Goal: Task Accomplishment & Management: Use online tool/utility

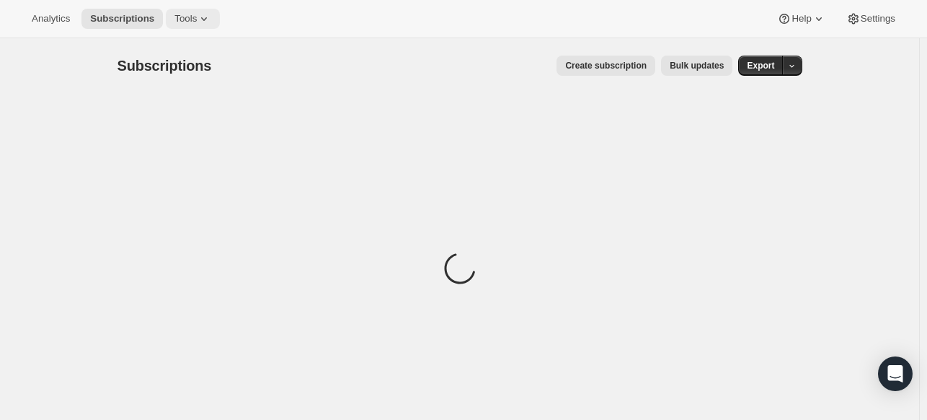
click at [187, 13] on span "Tools" at bounding box center [185, 19] width 22 height 12
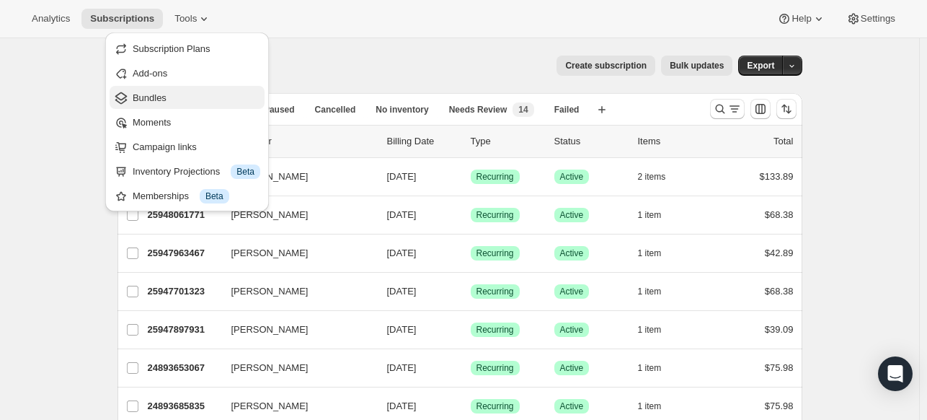
click at [182, 92] on span "Bundles" at bounding box center [197, 98] width 128 height 14
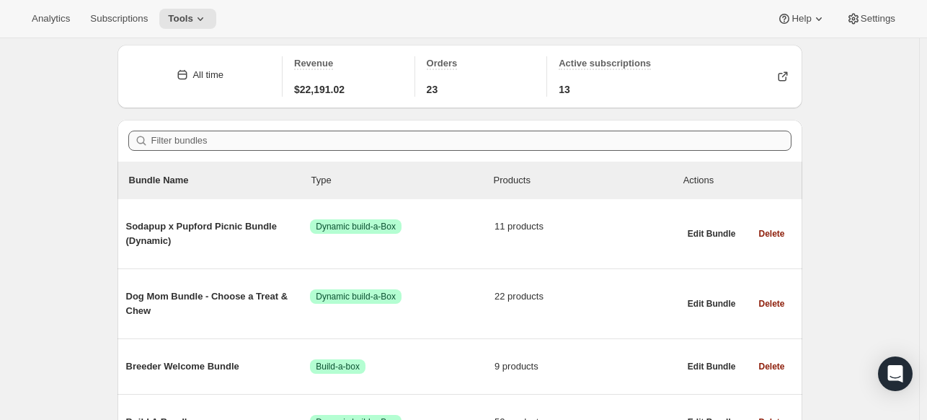
scroll to position [72, 0]
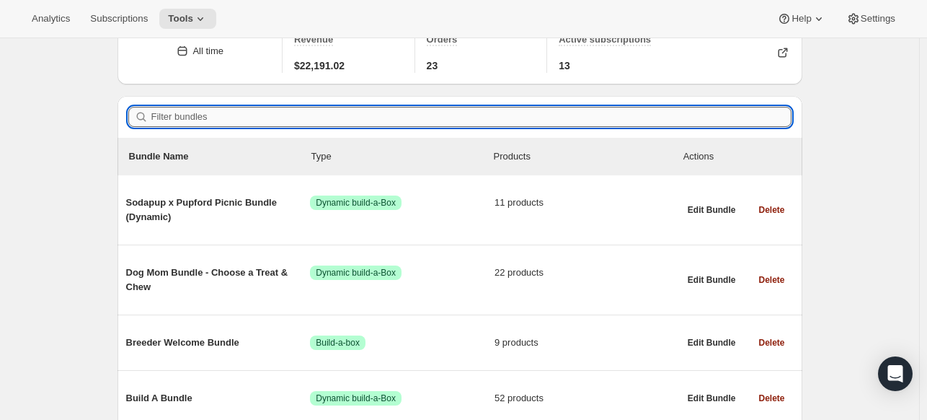
click at [254, 121] on input "Filter bundles" at bounding box center [471, 117] width 640 height 20
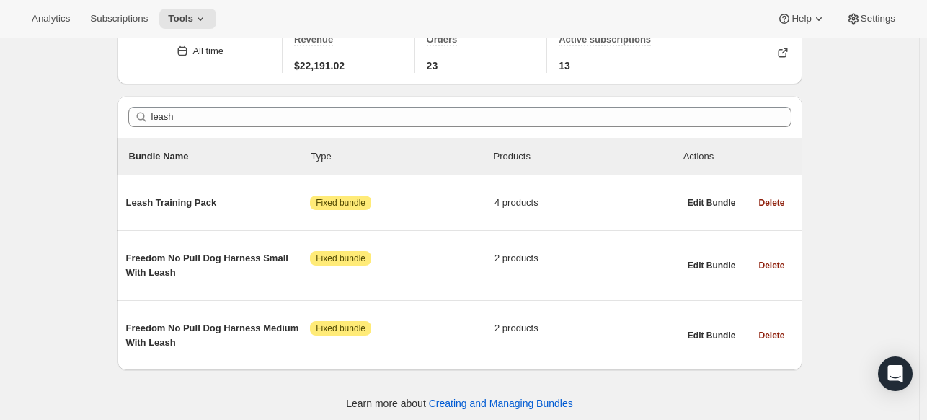
click at [254, 105] on div "Filter bundles leash Clear" at bounding box center [460, 117] width 685 height 42
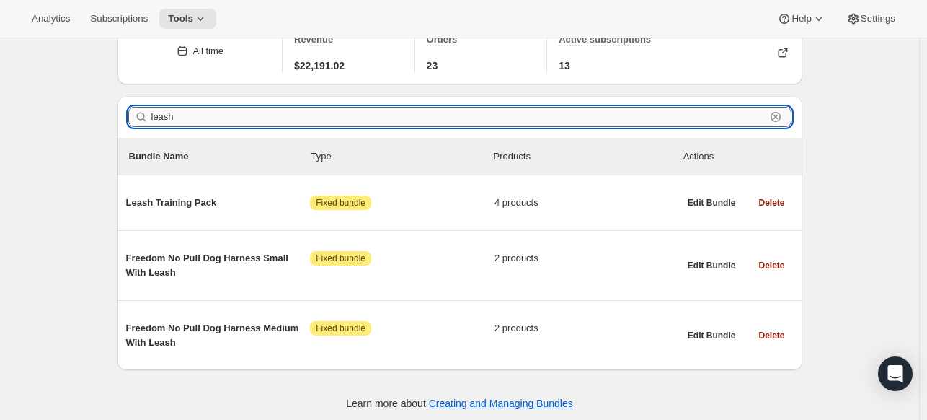
click at [245, 115] on input "leash" at bounding box center [458, 117] width 614 height 20
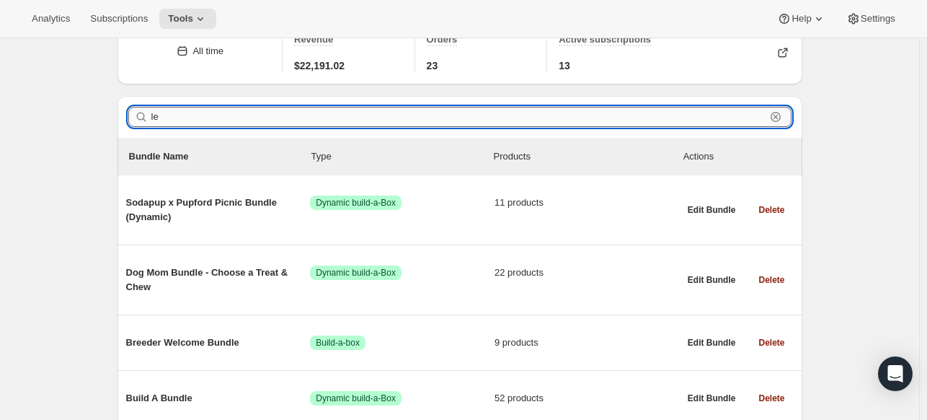
type input "l"
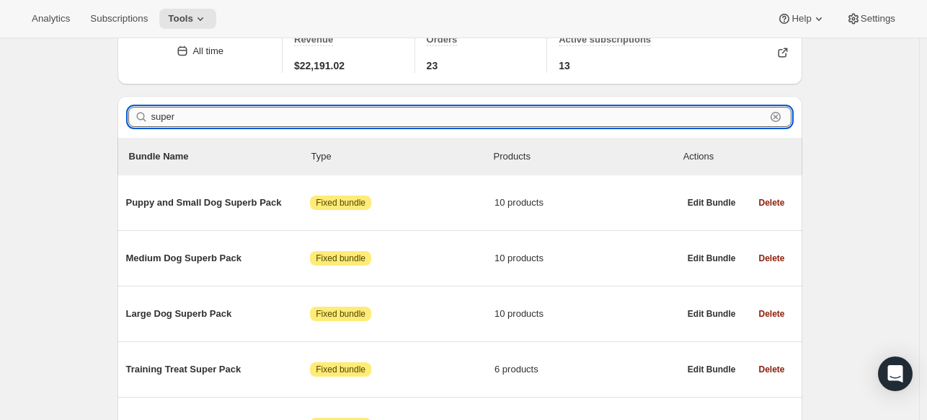
scroll to position [37, 0]
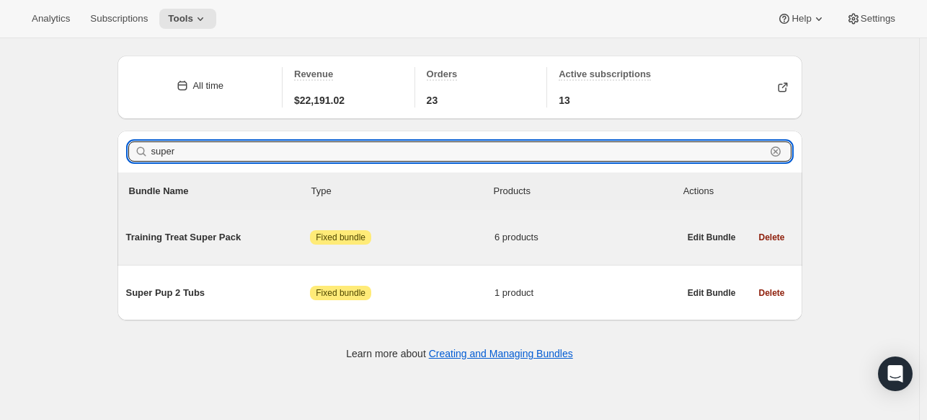
type input "super"
click at [176, 238] on span "Training Treat Super Pack" at bounding box center [218, 237] width 185 height 14
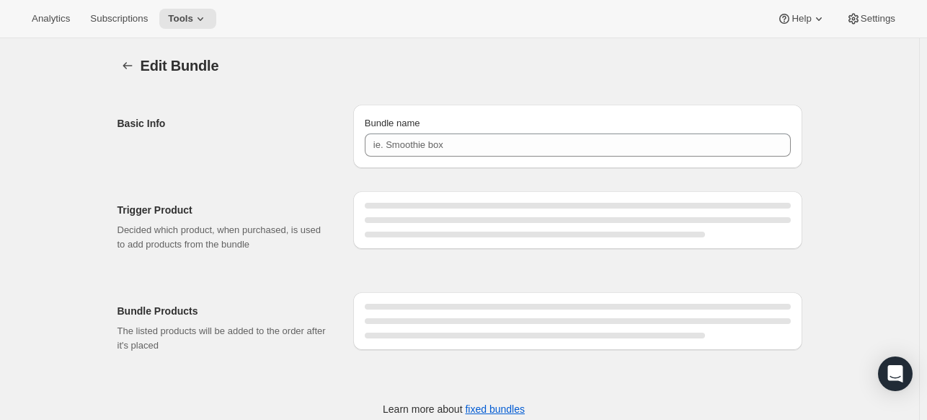
type input "Training Treat Super Pack"
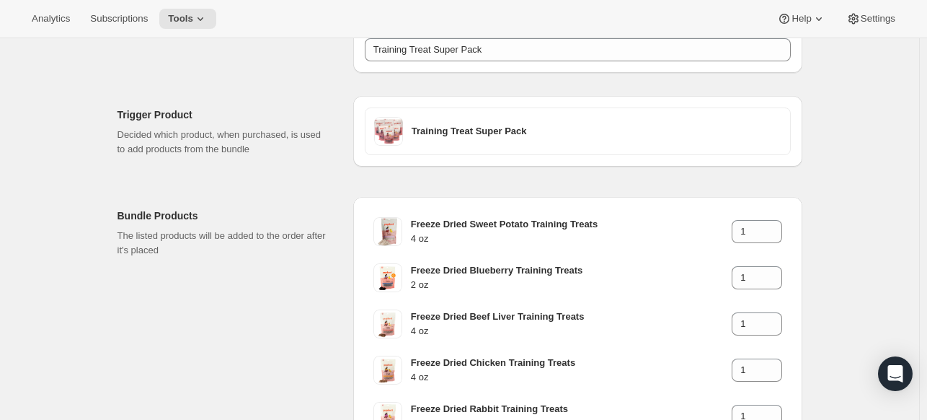
scroll to position [9, 0]
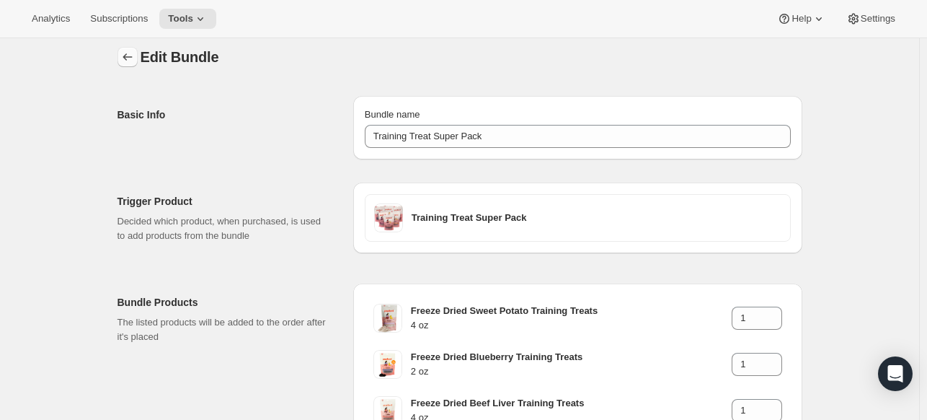
click at [125, 48] on button "Bundles" at bounding box center [128, 57] width 20 height 20
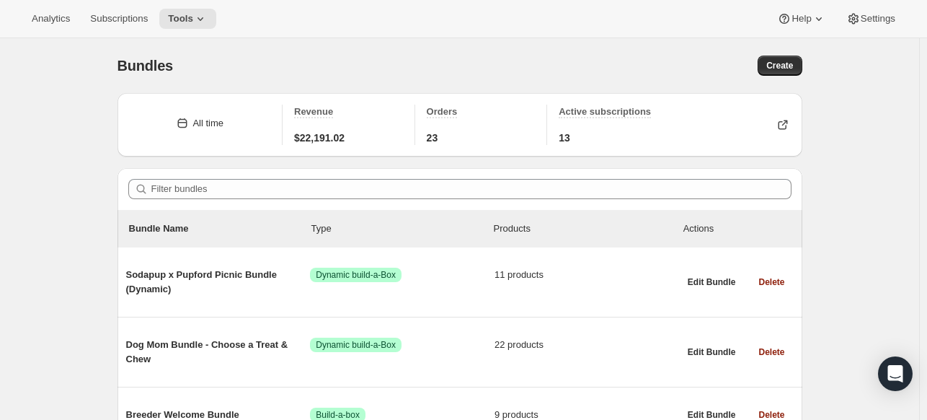
click at [300, 178] on div "Filter bundles" at bounding box center [460, 189] width 685 height 42
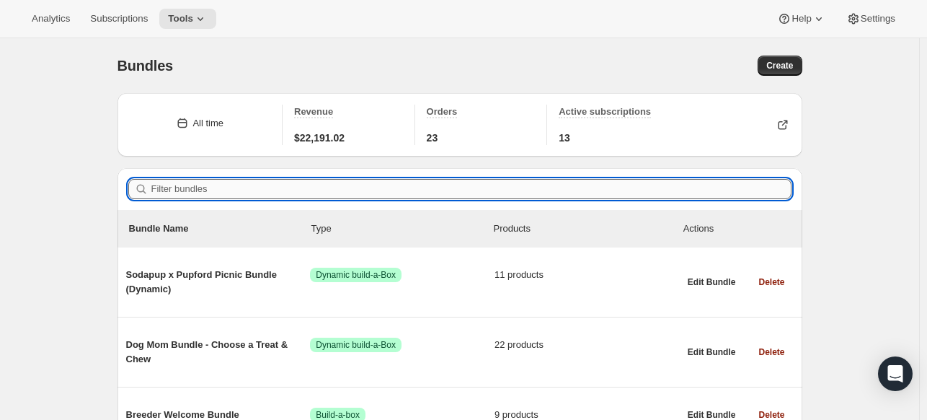
click at [293, 187] on input "Filter bundles" at bounding box center [471, 189] width 640 height 20
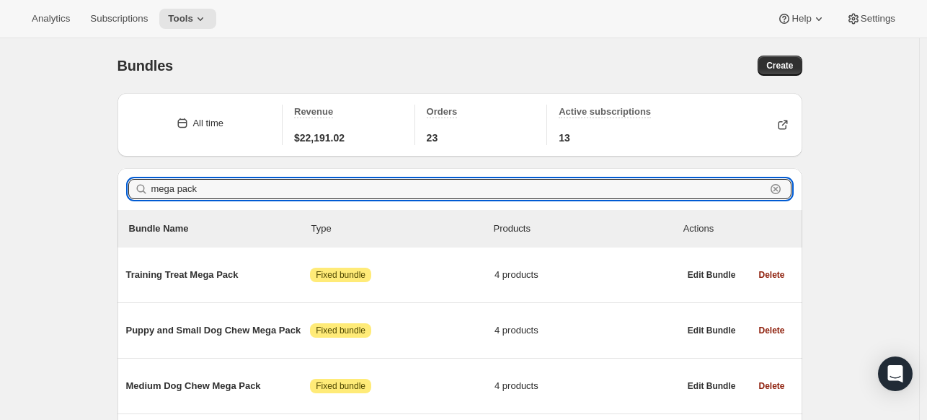
type input "mega pack"
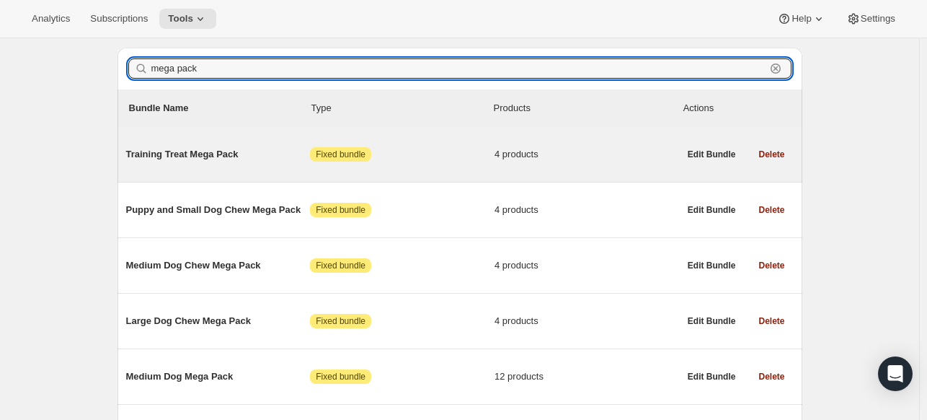
scroll to position [144, 0]
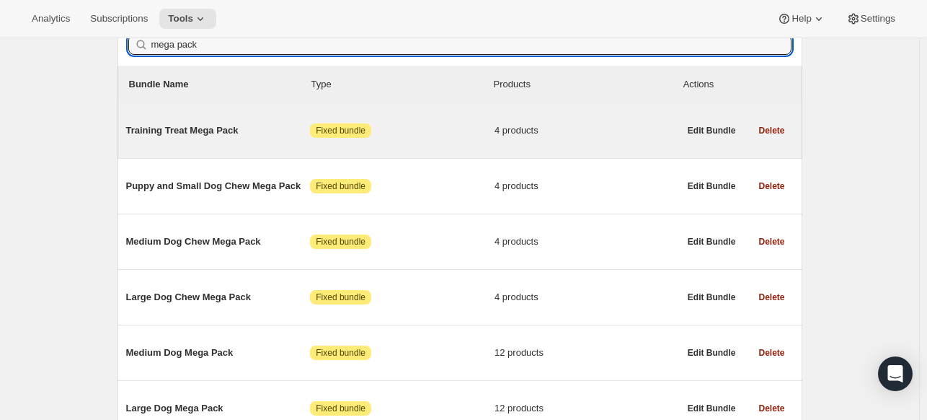
click at [190, 130] on span "Training Treat Mega Pack" at bounding box center [218, 130] width 185 height 14
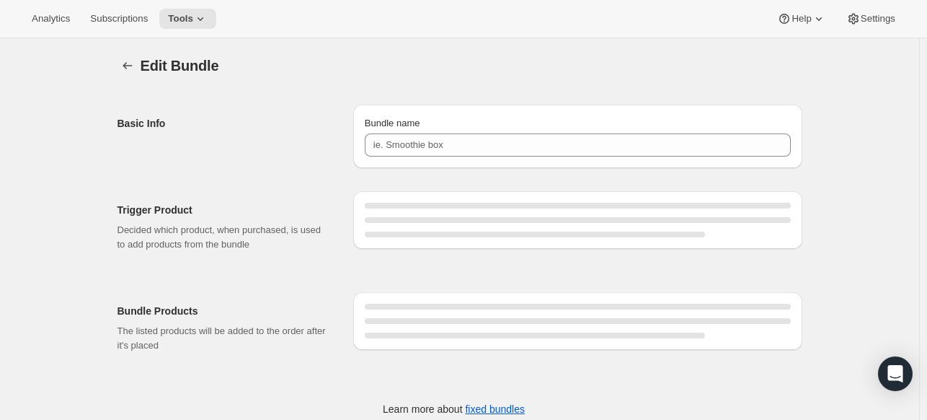
type input "Training Treat Mega Pack"
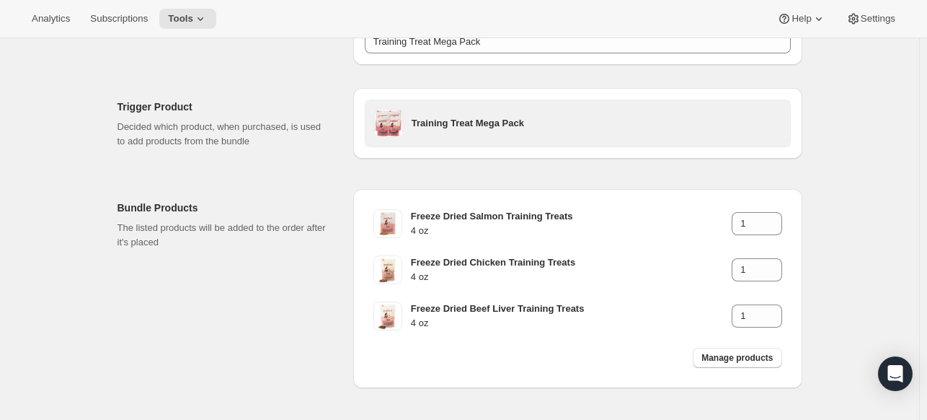
scroll to position [159, 0]
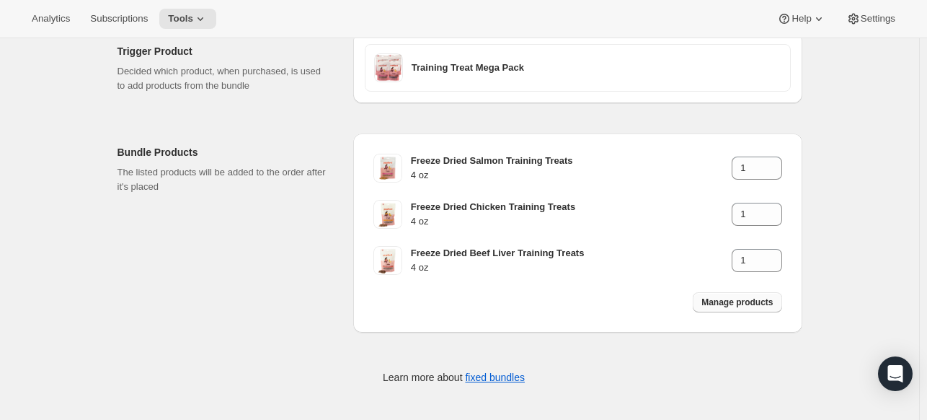
click at [744, 306] on span "Manage products" at bounding box center [736, 302] width 71 height 12
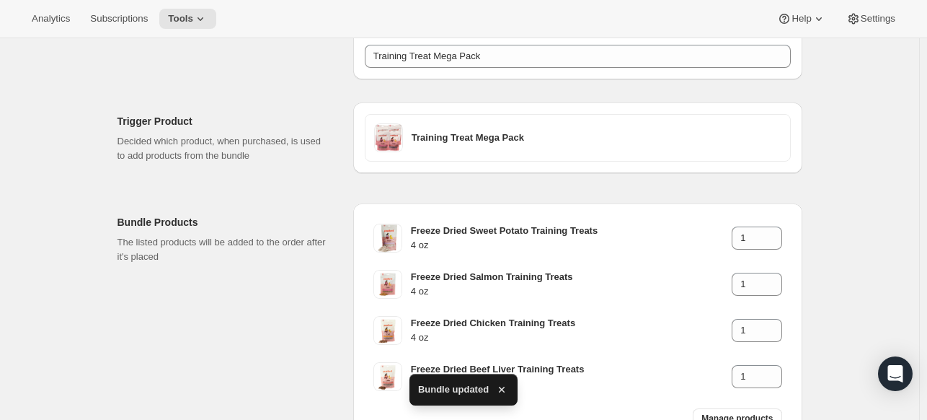
scroll to position [0, 0]
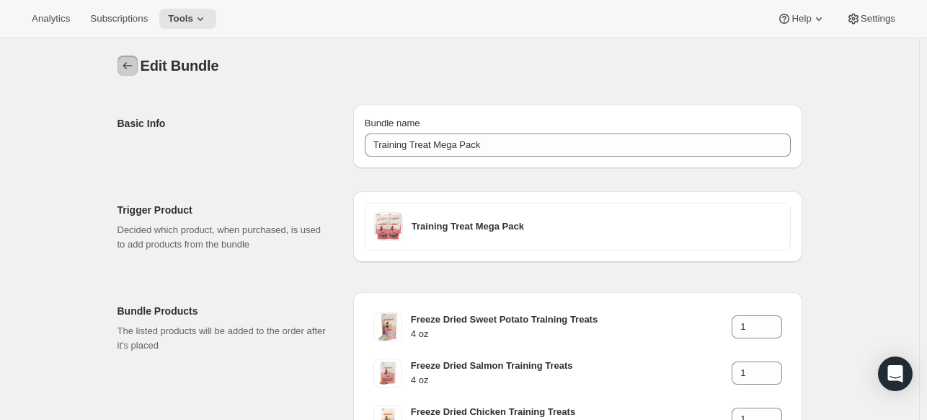
click at [132, 66] on icon "Bundles" at bounding box center [127, 65] width 14 height 14
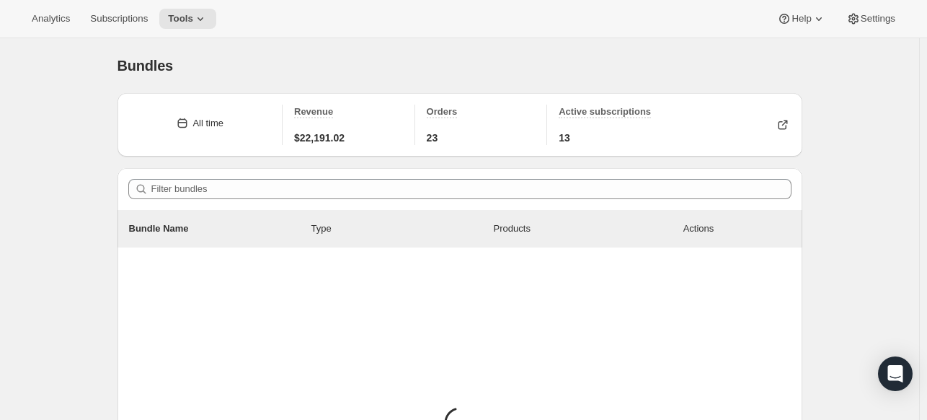
click at [320, 201] on div "Filter bundles" at bounding box center [460, 189] width 685 height 42
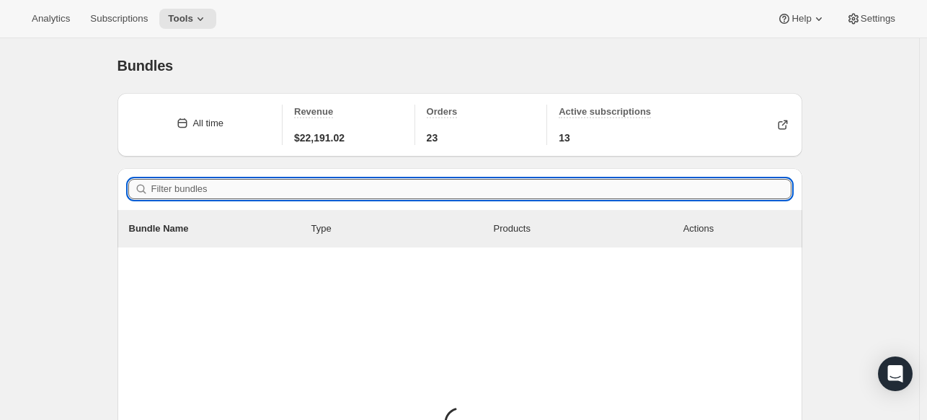
click at [316, 192] on input "Filter bundles" at bounding box center [471, 189] width 640 height 20
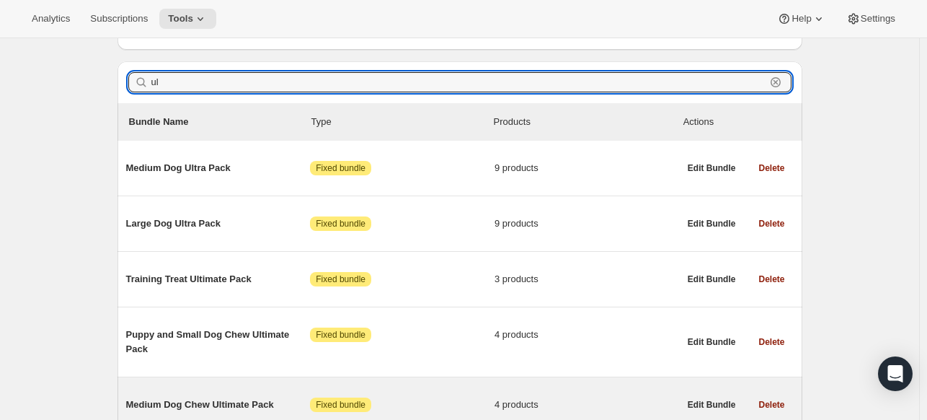
scroll to position [288, 0]
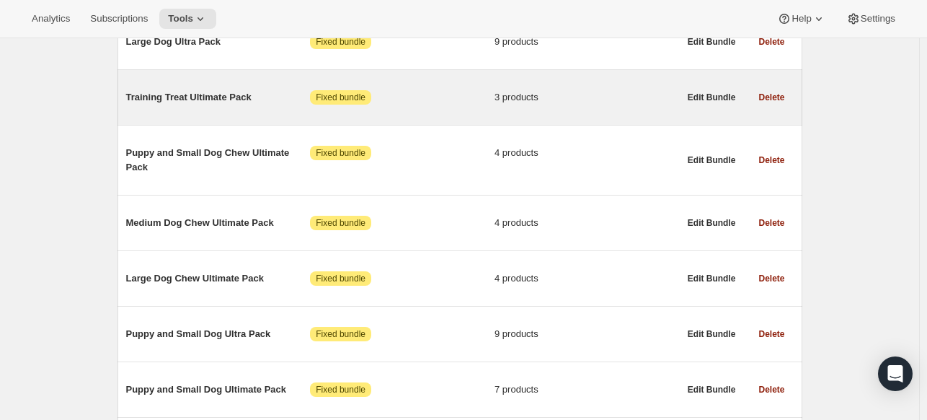
type input "ul"
click at [204, 107] on div "Training Treat Ultimate Pack Attention Fixed bundle 3 products" at bounding box center [402, 97] width 553 height 37
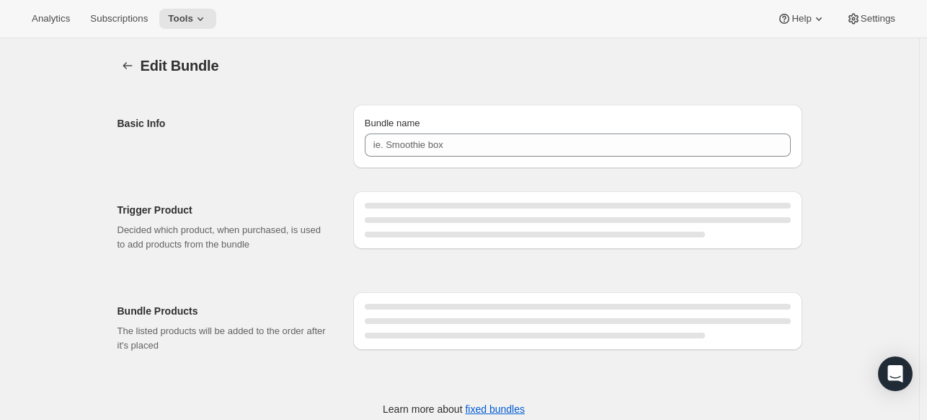
type input "Training Treat Ultimate Pack"
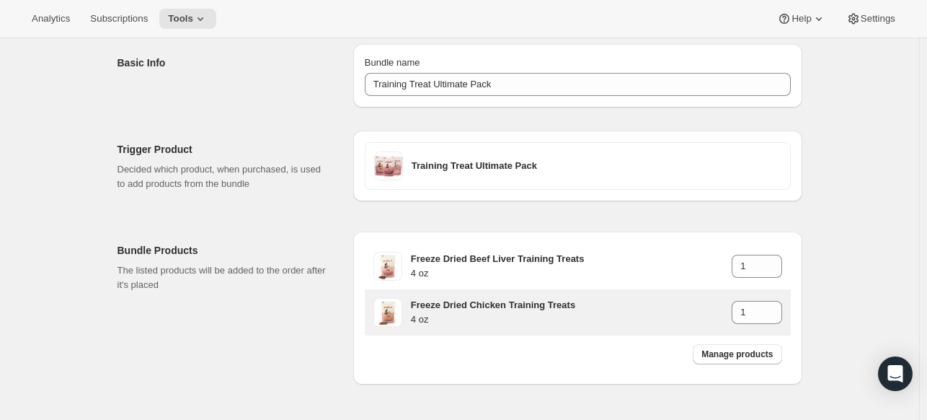
scroll to position [112, 0]
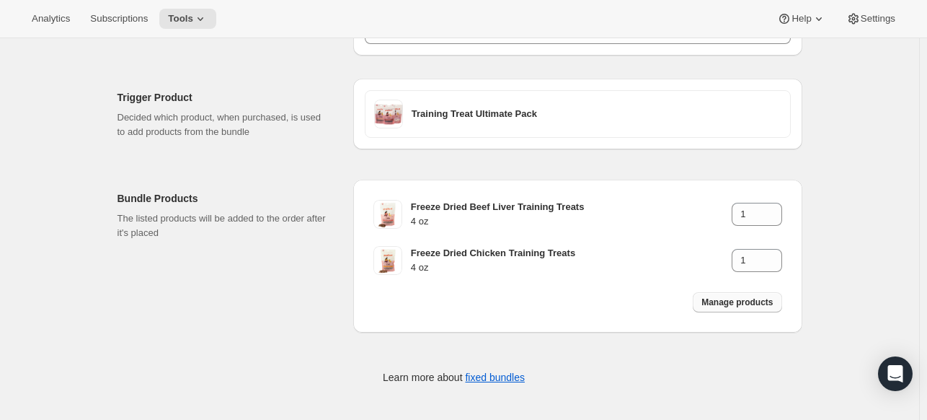
click at [758, 299] on span "Manage products" at bounding box center [736, 302] width 71 height 12
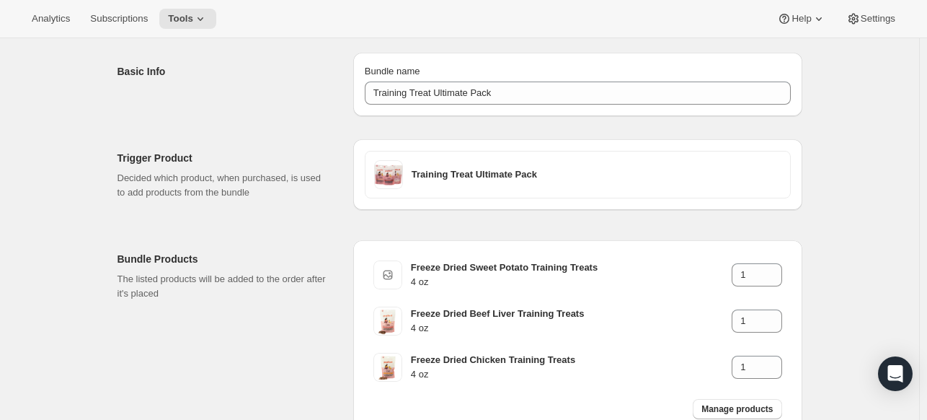
scroll to position [0, 0]
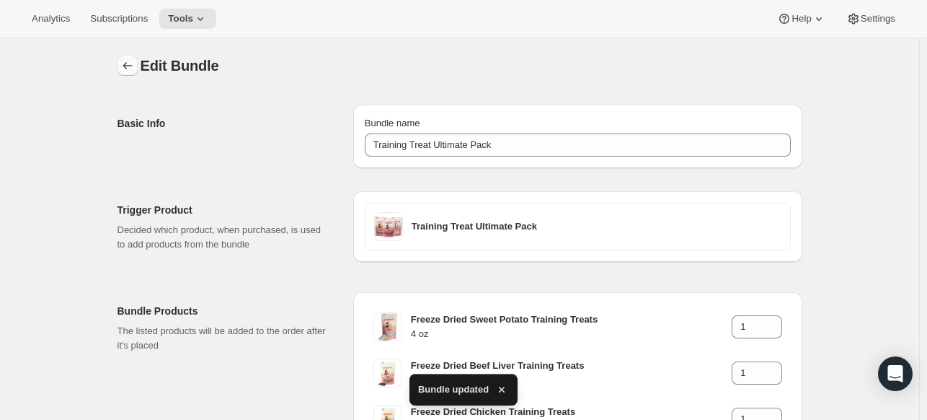
click at [121, 64] on button "Bundles" at bounding box center [128, 66] width 20 height 20
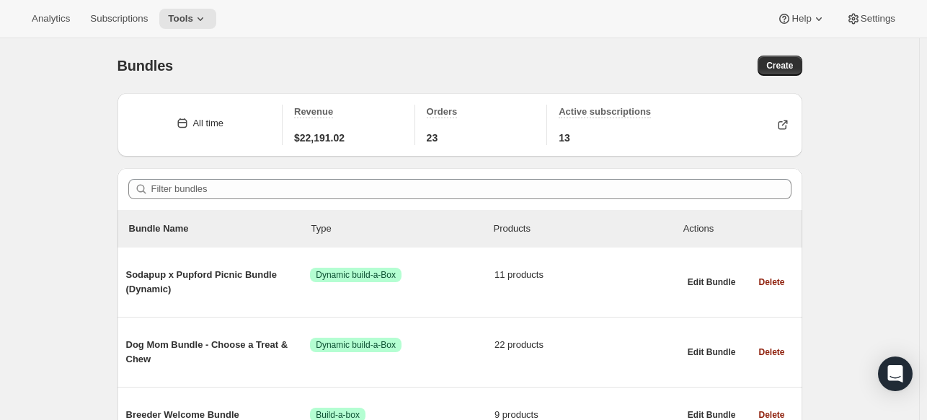
click at [236, 171] on div "Filter bundles" at bounding box center [460, 189] width 685 height 42
click at [238, 162] on div "All time Revenue $22,191.02 Orders 23 Active subscriptions 13" at bounding box center [460, 130] width 685 height 75
click at [221, 176] on div "Filter bundles" at bounding box center [460, 189] width 685 height 42
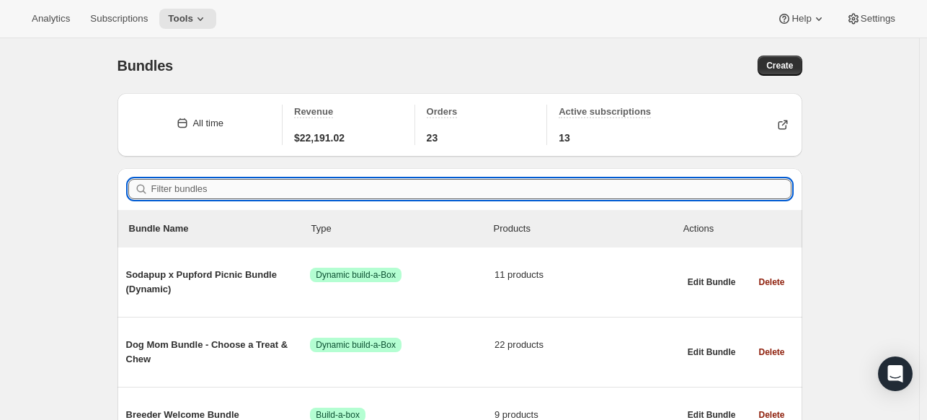
click at [202, 193] on input "Filter bundles" at bounding box center [471, 189] width 640 height 20
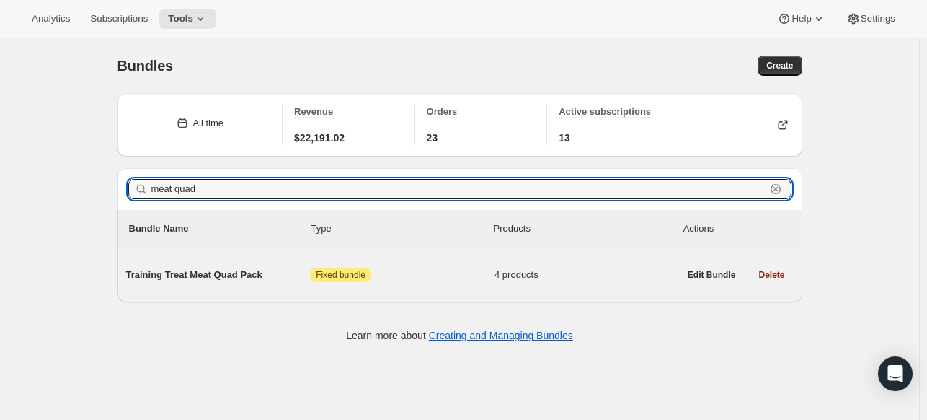
type input "meat quad"
click at [219, 270] on span "Training Treat Meat Quad Pack" at bounding box center [218, 274] width 185 height 14
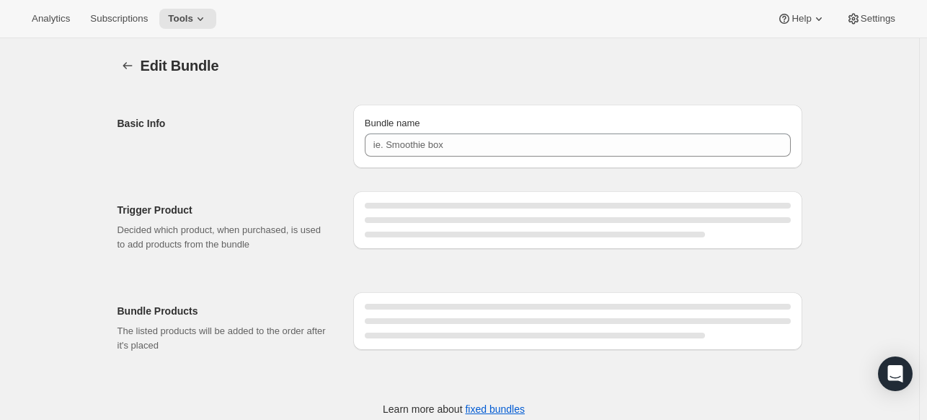
type input "Training Treat Meat Quad Pack"
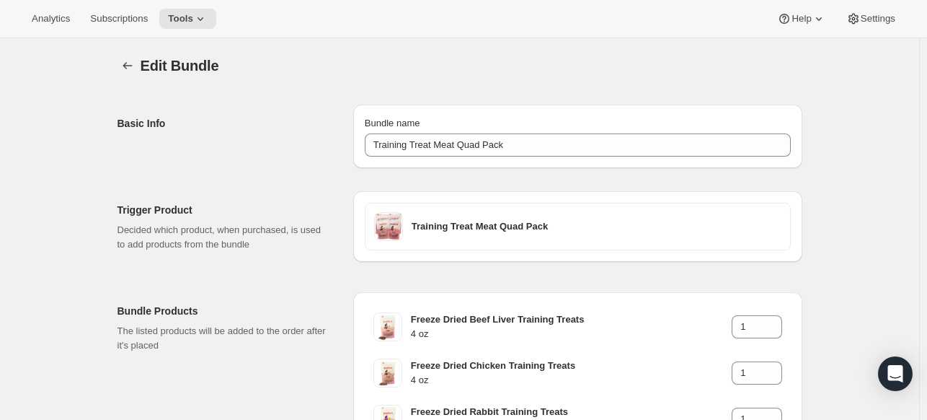
click at [158, 68] on span "Edit Bundle" at bounding box center [180, 66] width 79 height 16
click at [135, 68] on icon "Bundles" at bounding box center [127, 65] width 14 height 14
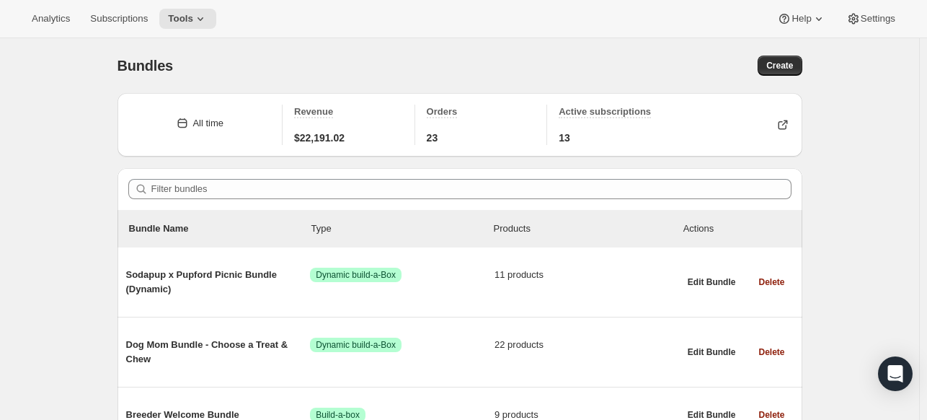
click at [272, 177] on div "Filter bundles" at bounding box center [460, 189] width 685 height 42
click at [269, 178] on div "Filter bundles" at bounding box center [460, 189] width 685 height 42
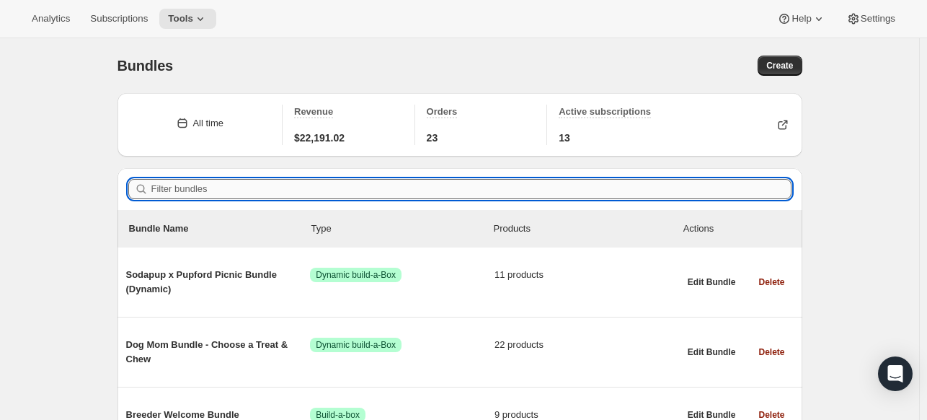
click at [266, 179] on input "Filter bundles" at bounding box center [471, 189] width 640 height 20
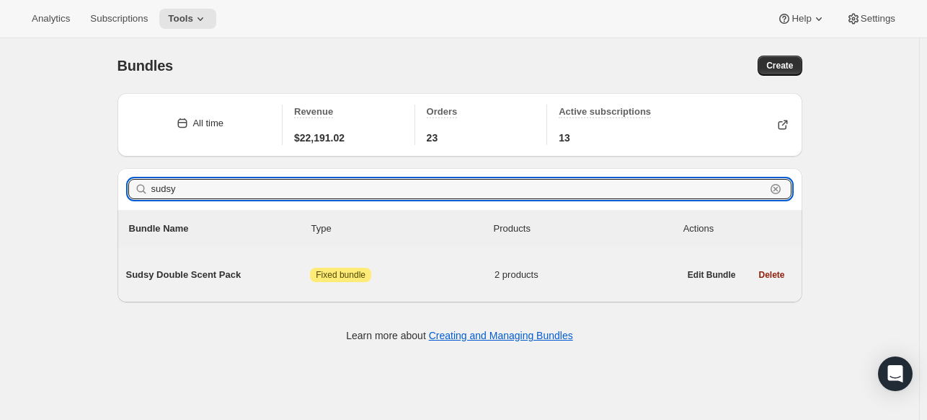
type input "sudsy"
click at [278, 267] on span "Sudsy Double Scent Pack" at bounding box center [218, 274] width 185 height 14
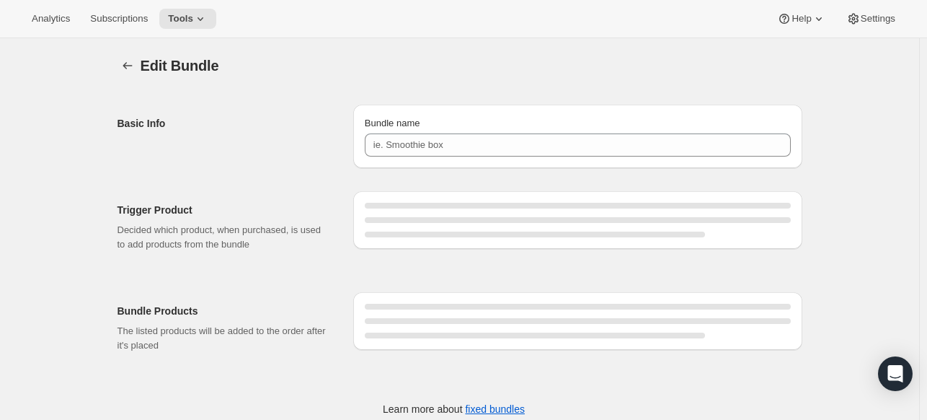
type input "Sudsy Double Scent Pack"
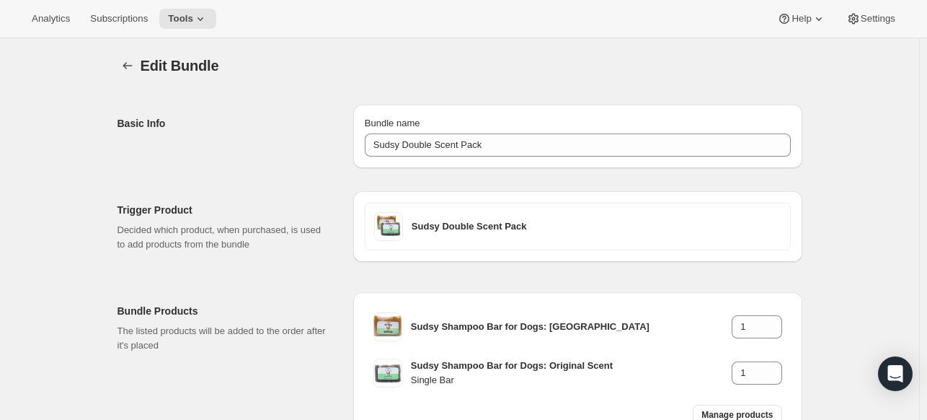
click at [141, 64] on div at bounding box center [129, 66] width 23 height 20
click at [133, 64] on icon "Bundles" at bounding box center [127, 65] width 14 height 14
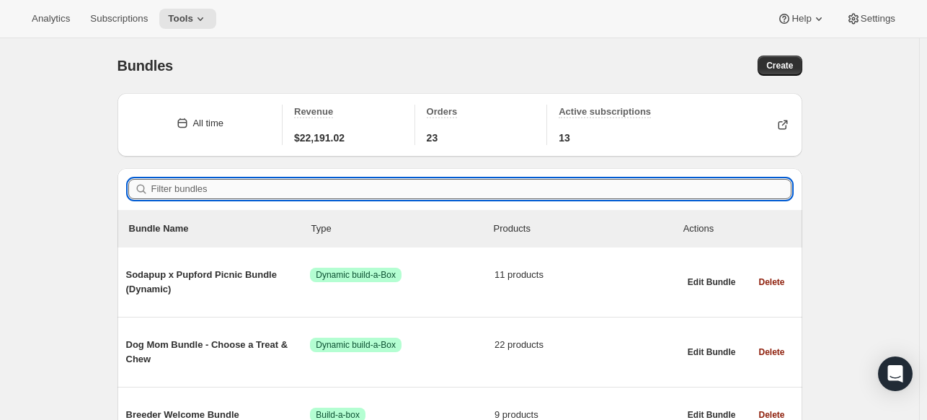
click at [205, 185] on input "Filter bundles" at bounding box center [471, 189] width 640 height 20
paste input "Freedom No Pull Dog Harness XXL With Leash"
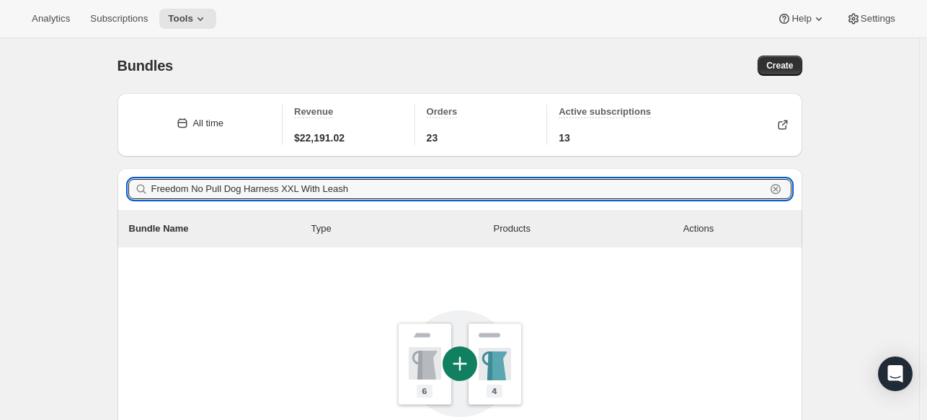
type input "Freedom No Pull Dog Harness XXL With Leash"
click at [777, 63] on span "Create" at bounding box center [779, 66] width 27 height 12
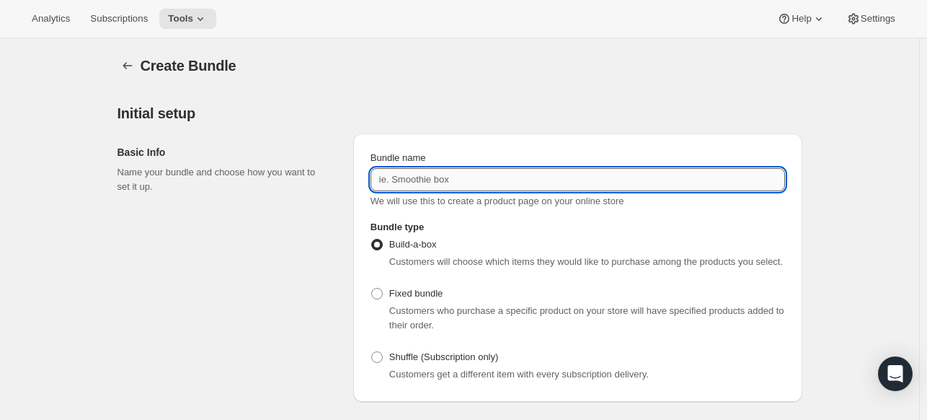
click at [438, 173] on input "Bundle name" at bounding box center [578, 179] width 415 height 23
paste input "Freedom No Pull Dog Harness XXL With Leash"
type input "Freedom No Pull Dog Harness XXL With Leash"
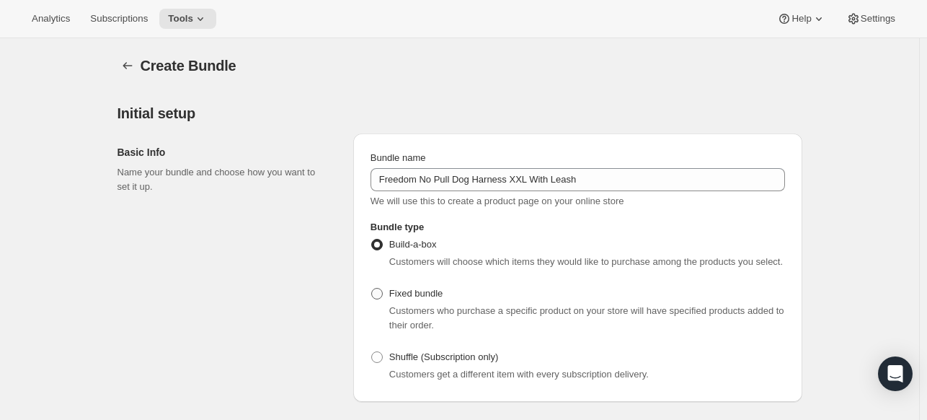
click at [395, 295] on span "Fixed bundle" at bounding box center [415, 293] width 53 height 11
click at [372, 288] on input "Fixed bundle" at bounding box center [371, 288] width 1 height 1
radio input "true"
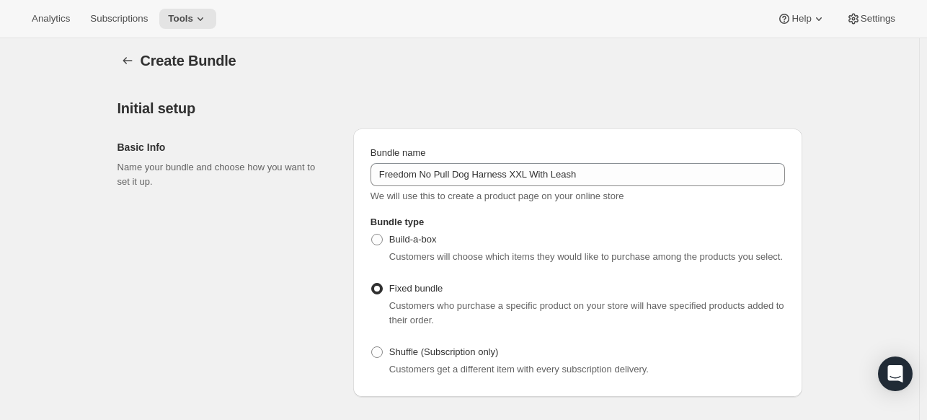
scroll to position [216, 0]
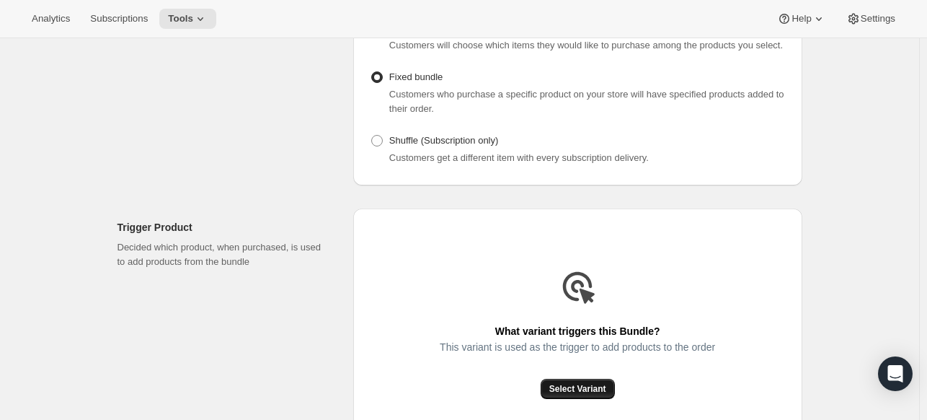
click at [554, 391] on span "Select Variant" at bounding box center [577, 389] width 57 height 12
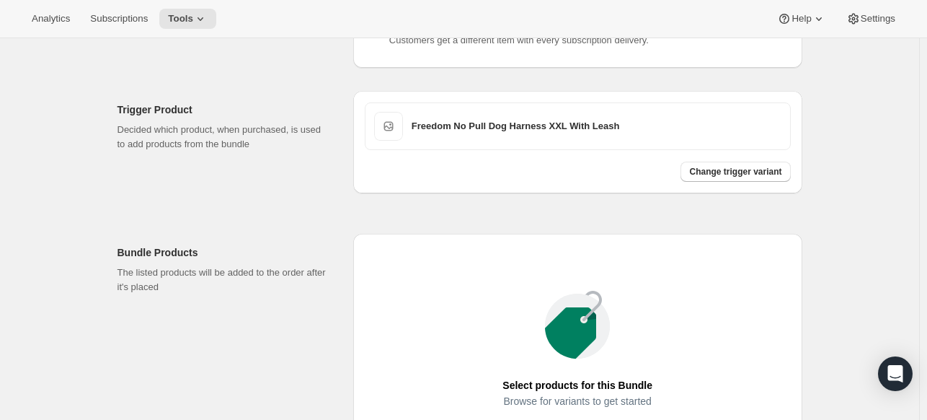
scroll to position [433, 0]
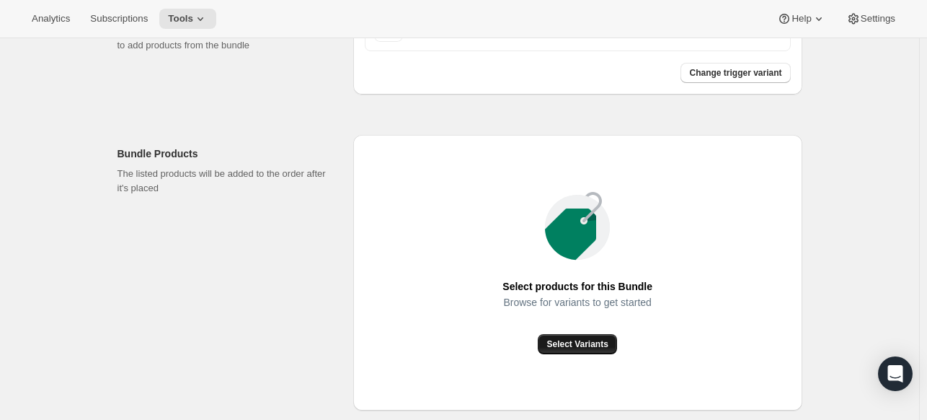
click at [583, 344] on span "Select Variants" at bounding box center [576, 344] width 61 height 12
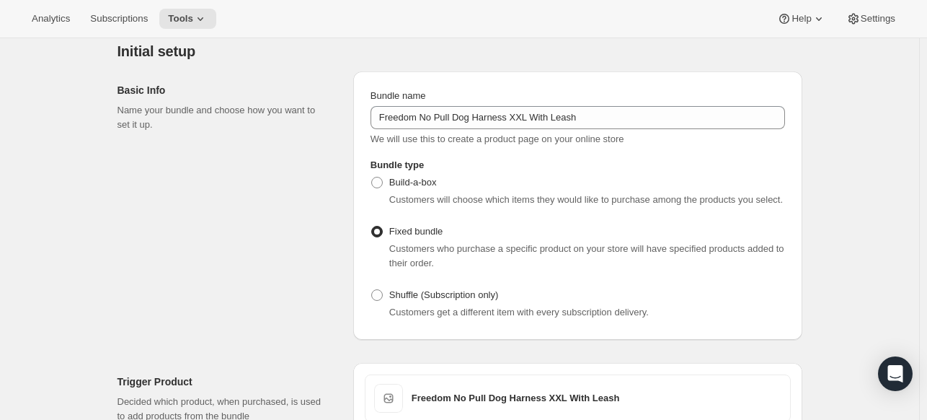
scroll to position [0, 0]
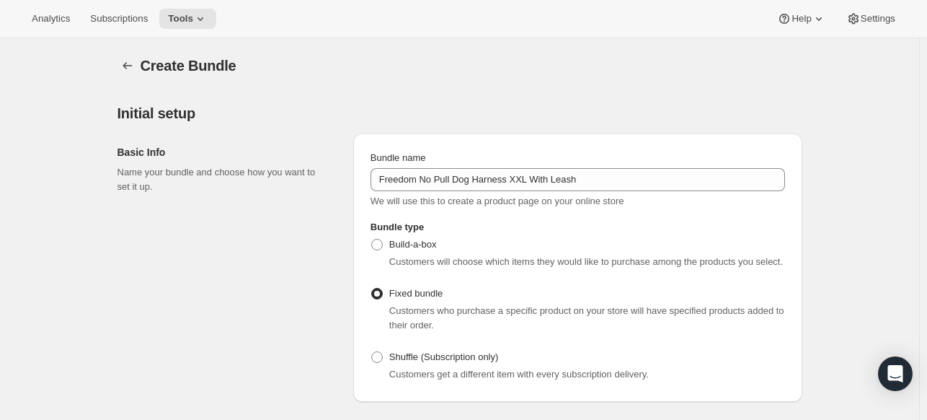
drag, startPoint x: 150, startPoint y: 69, endPoint x: 143, endPoint y: 68, distance: 7.4
click at [149, 68] on span "Create Bundle" at bounding box center [189, 66] width 96 height 16
click at [133, 65] on icon "Bundles" at bounding box center [127, 65] width 14 height 14
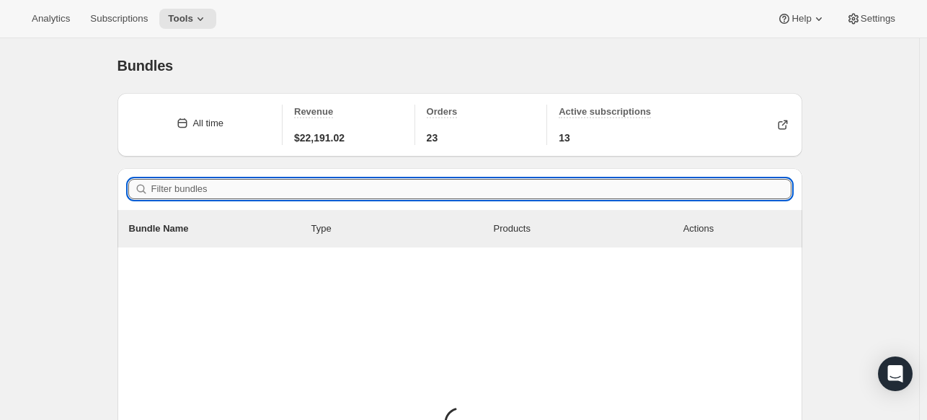
click at [335, 187] on input "Filter bundles" at bounding box center [471, 189] width 640 height 20
paste input "bundlesku1138"
type input "bundlesku1138"
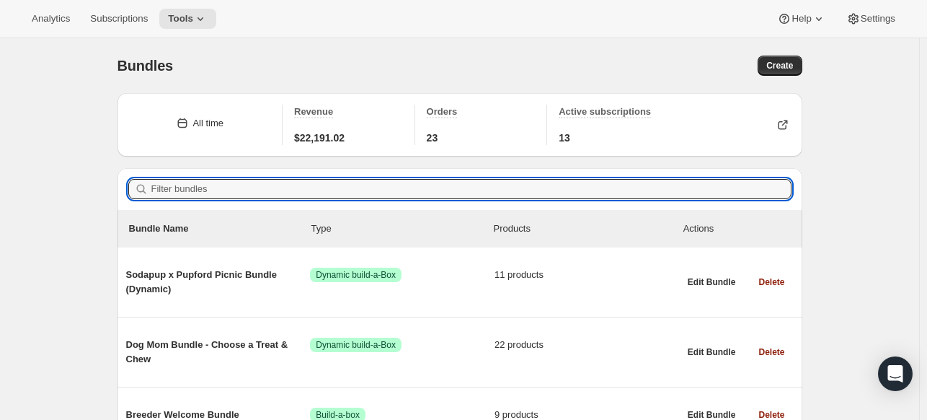
click at [579, 169] on div "Filter bundles" at bounding box center [460, 189] width 685 height 42
click at [559, 187] on input "Filter bundles" at bounding box center [471, 189] width 640 height 20
paste input "Sudsy Shampoo Bar for Dogs: Original Scent"
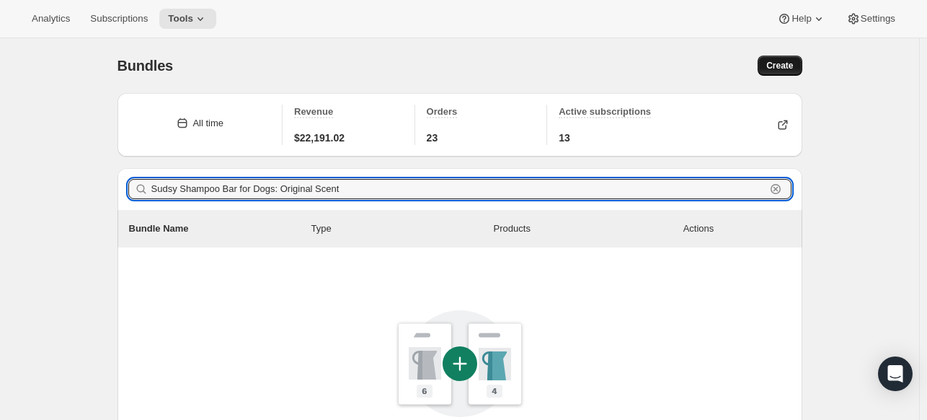
type input "Sudsy Shampoo Bar for Dogs: Original Scent"
click at [780, 62] on span "Create" at bounding box center [779, 66] width 27 height 12
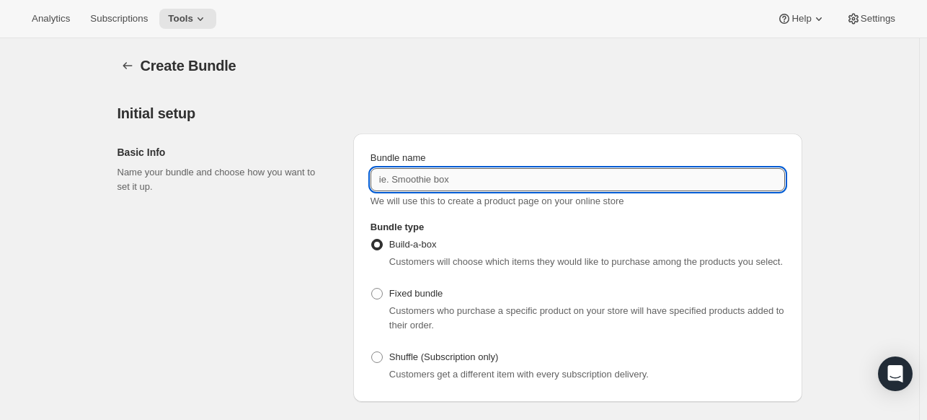
click at [476, 178] on input "Bundle name" at bounding box center [578, 179] width 415 height 23
paste input "Sudsy Shampoo Bar for Dogs: Original Scent"
type input "Sudsy Shampoo Bar for Dogs: Original Scent"
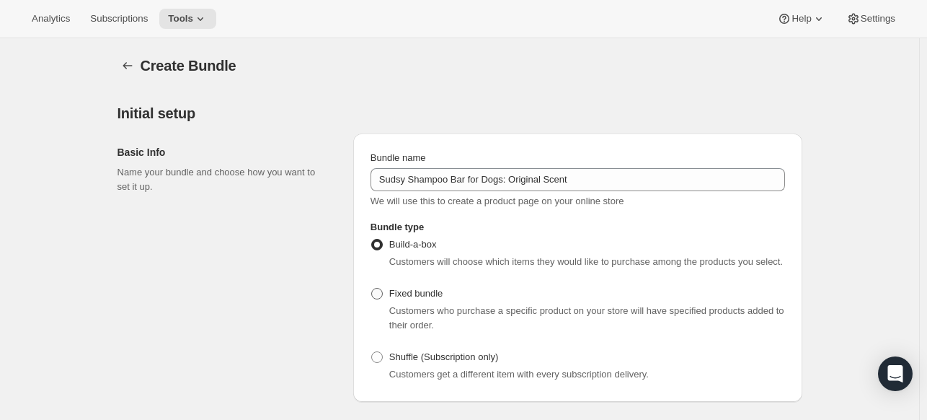
click at [427, 288] on span "Fixed bundle" at bounding box center [415, 293] width 53 height 11
click at [372, 288] on input "Fixed bundle" at bounding box center [371, 288] width 1 height 1
radio input "true"
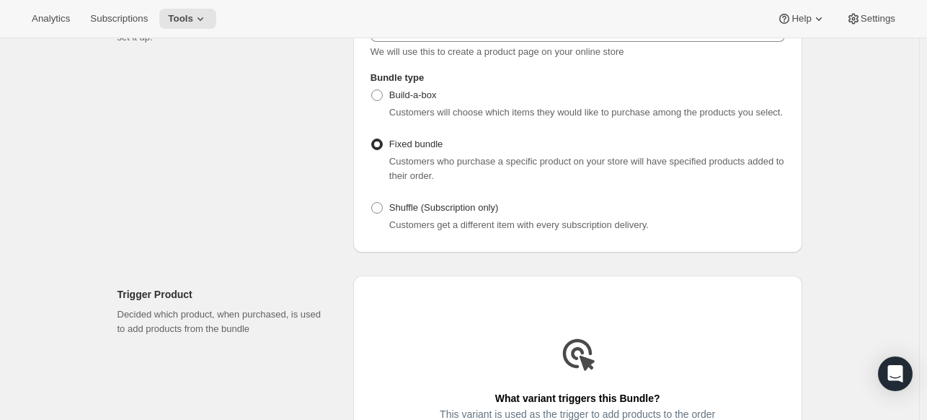
scroll to position [288, 0]
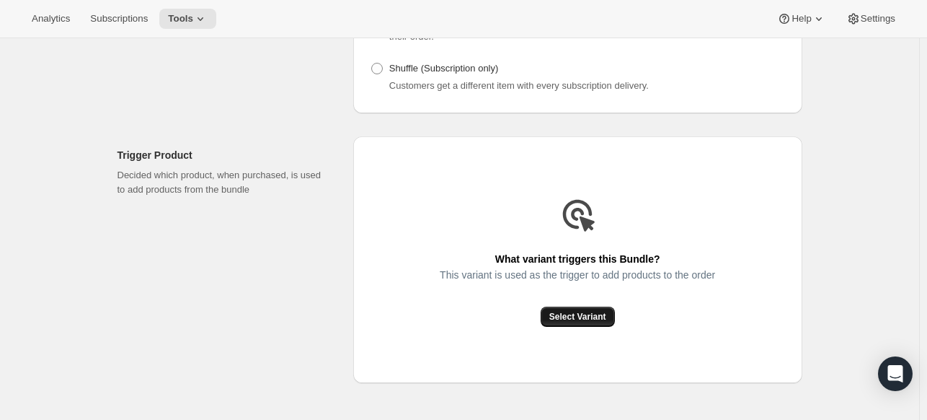
click at [603, 325] on button "Select Variant" at bounding box center [578, 316] width 74 height 20
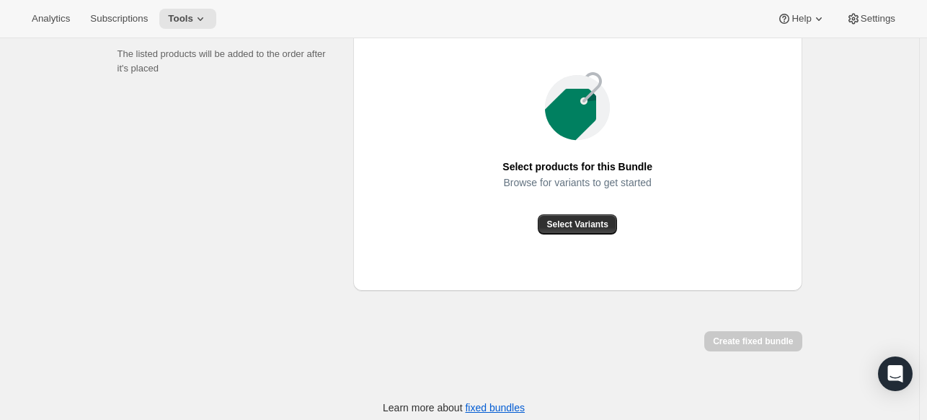
scroll to position [553, 0]
click at [582, 221] on span "Select Variants" at bounding box center [576, 224] width 61 height 12
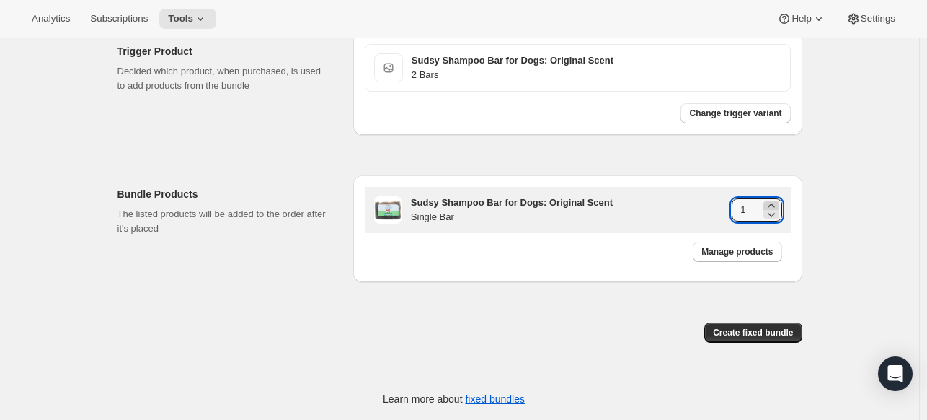
click at [774, 203] on icon at bounding box center [771, 205] width 6 height 4
type input "2"
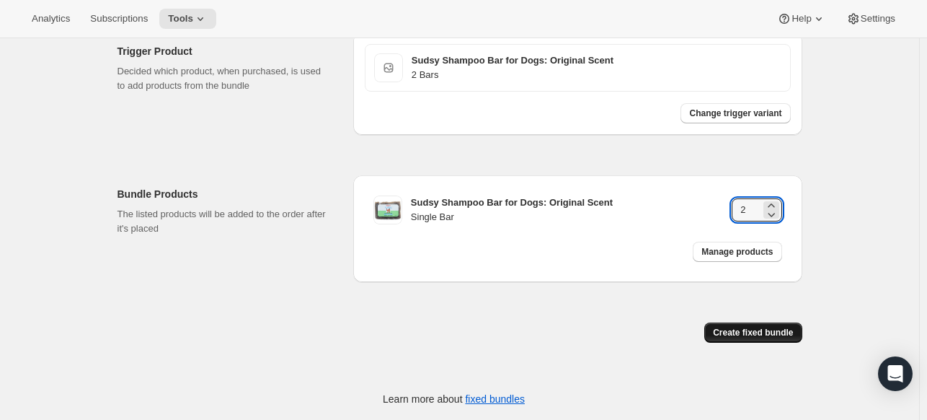
click at [768, 327] on span "Create fixed bundle" at bounding box center [753, 333] width 80 height 12
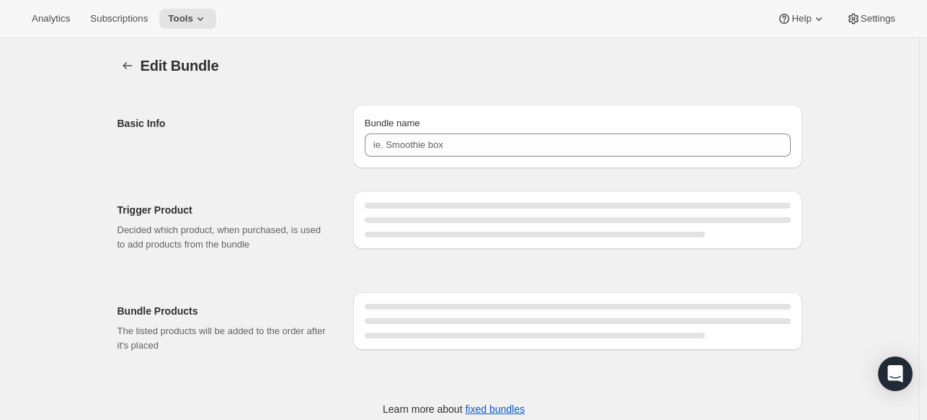
type input "Sudsy Shampoo Bar for Dogs: Original Scent"
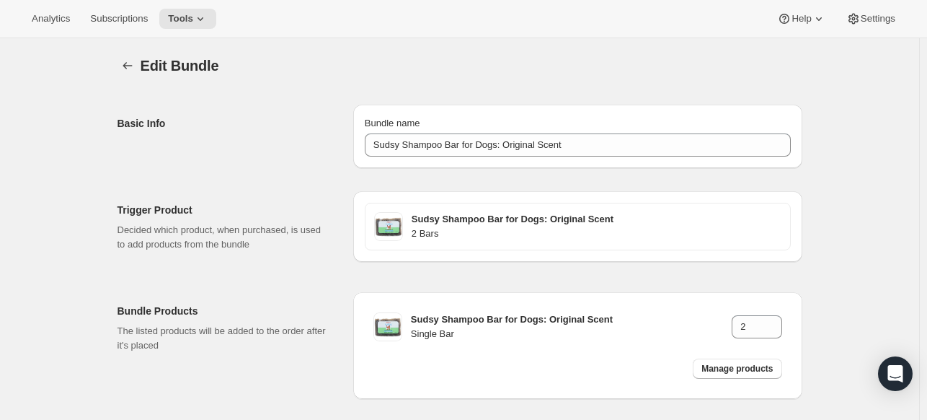
click at [118, 75] on div "Edit Bundle. This page is ready Edit Bundle Basic Info Bundle name Sudsy Shampo…" at bounding box center [459, 262] width 719 height 448
click at [129, 68] on icon "Bundles" at bounding box center [127, 65] width 9 height 7
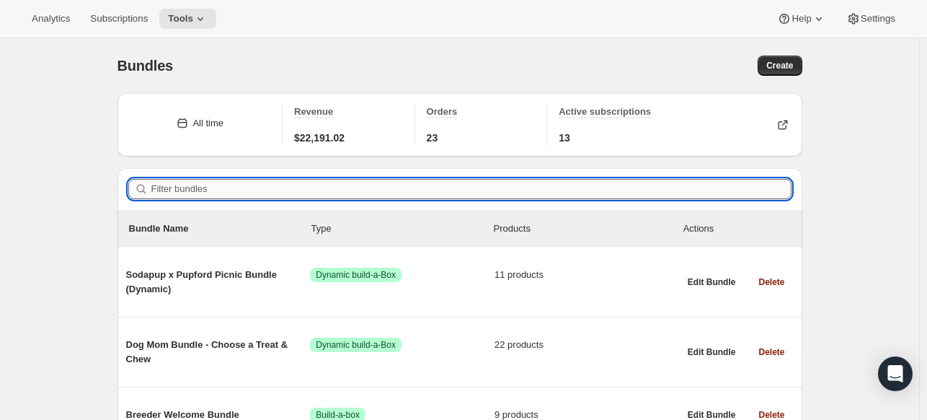
click at [280, 188] on input "Filter bundles" at bounding box center [471, 189] width 640 height 20
paste input "3 Pack Coffee Wood Dog Chew Small 4-6""
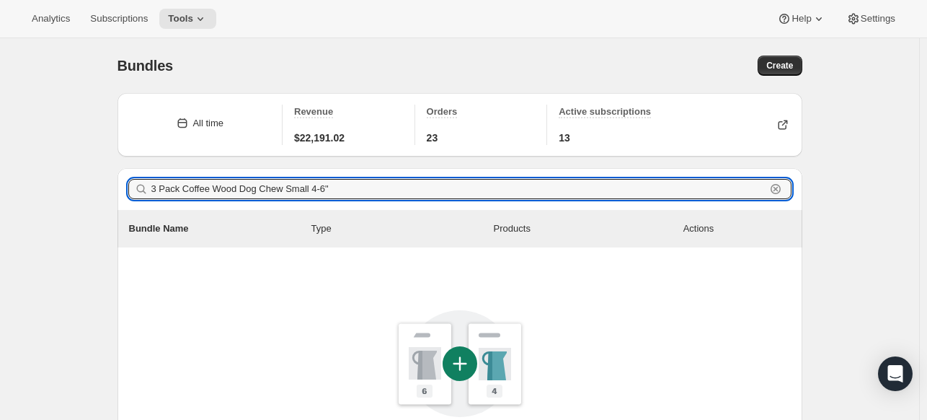
type input "3 Pack Coffee Wood Dog Chew Small 4-6""
click at [762, 69] on div "Create" at bounding box center [636, 66] width 331 height 20
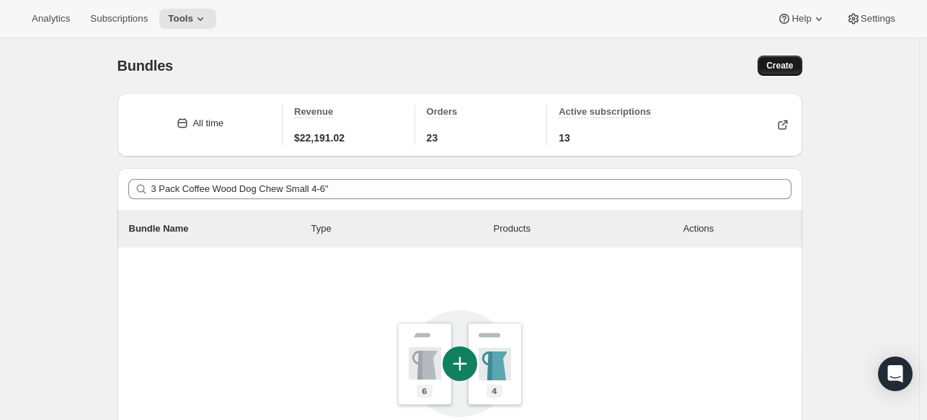
click at [779, 66] on span "Create" at bounding box center [779, 66] width 27 height 12
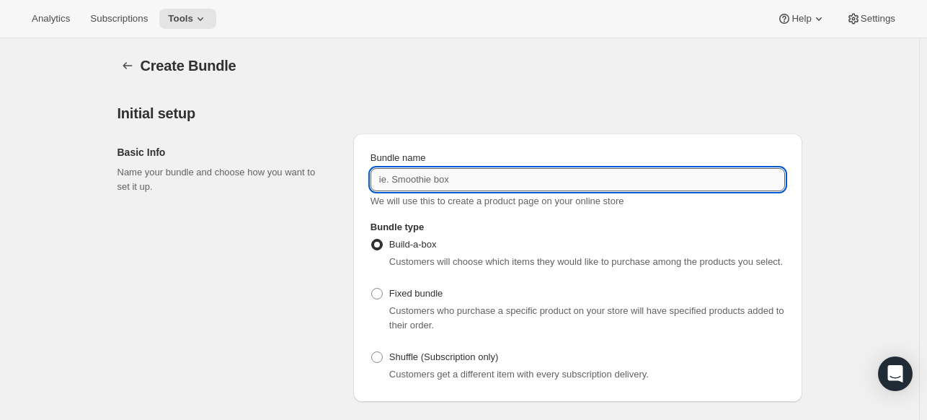
click at [485, 178] on input "Bundle name" at bounding box center [578, 179] width 415 height 23
paste input "3 Pack Coffee Wood Dog Chew Small 4-6""
type input "3 Pack Coffee Wood Dog Chew Small 4-6""
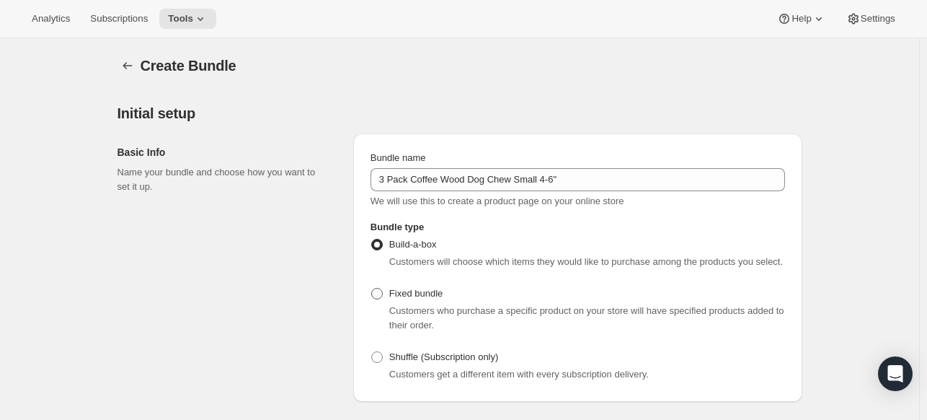
click at [404, 298] on span "Fixed bundle" at bounding box center [415, 293] width 53 height 11
click at [372, 288] on input "Fixed bundle" at bounding box center [371, 288] width 1 height 1
radio input "true"
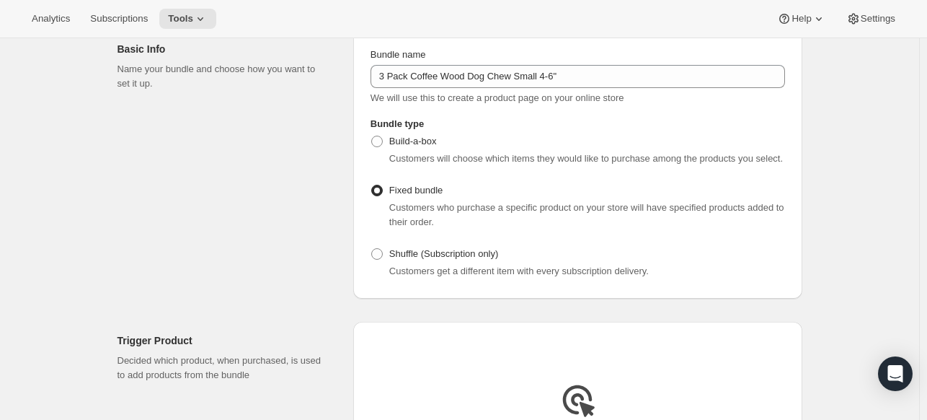
scroll to position [288, 0]
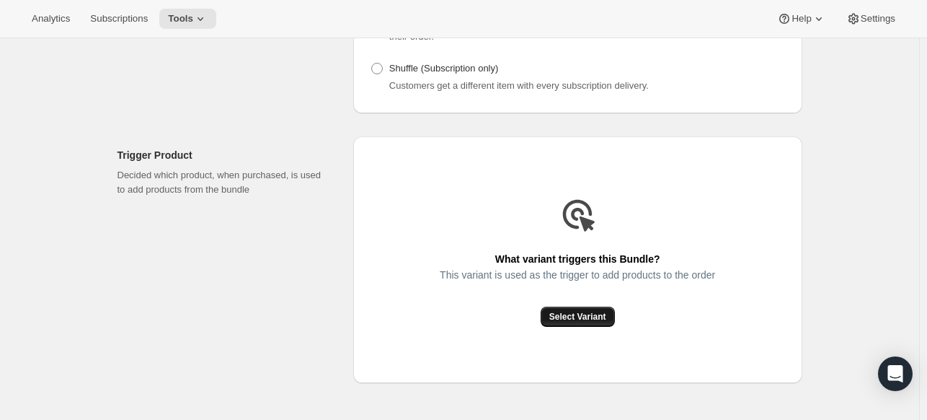
click at [564, 311] on button "Select Variant" at bounding box center [578, 316] width 74 height 20
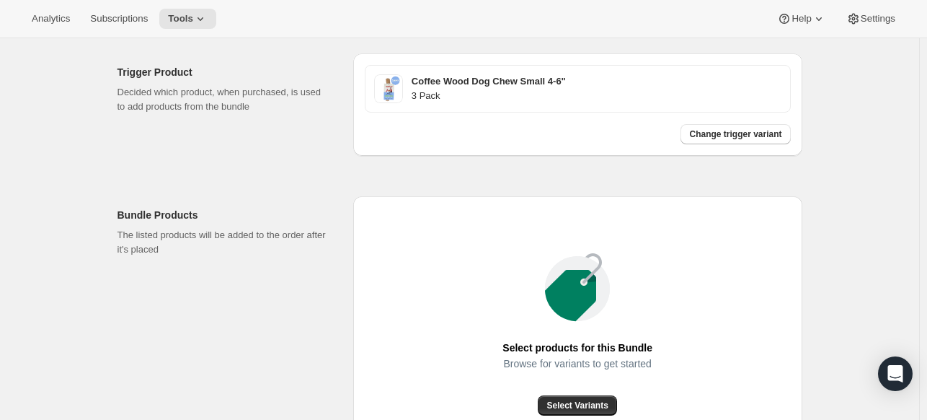
scroll to position [433, 0]
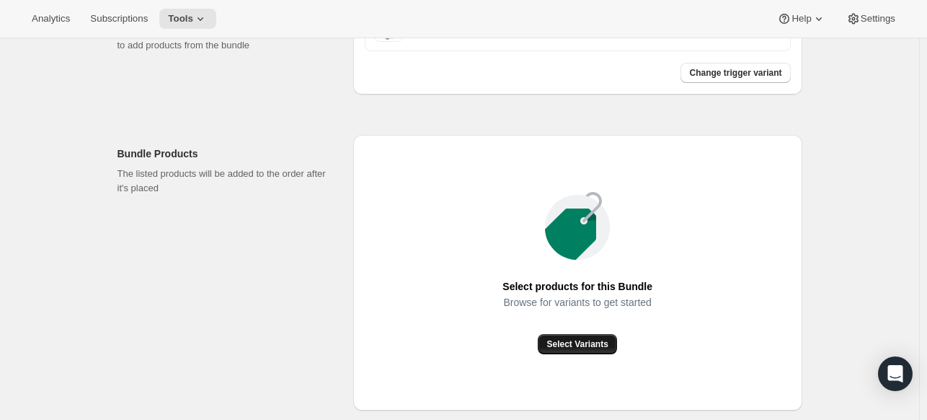
click at [579, 336] on button "Select Variants" at bounding box center [577, 344] width 79 height 20
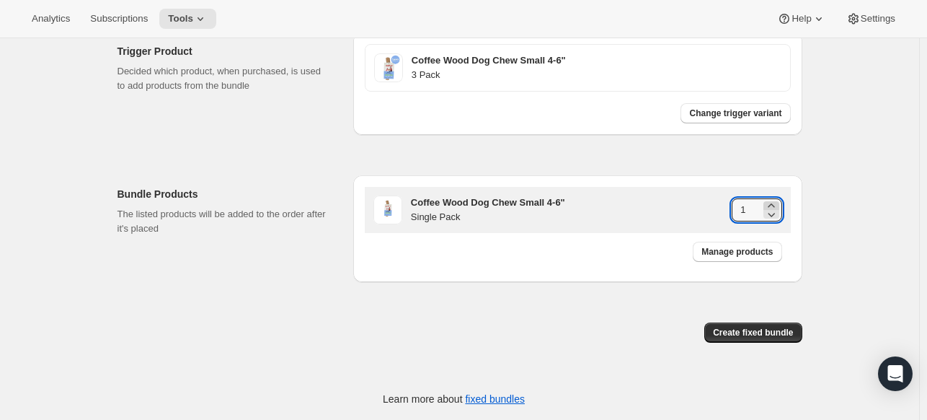
click at [779, 201] on icon at bounding box center [771, 205] width 14 height 14
type input "3"
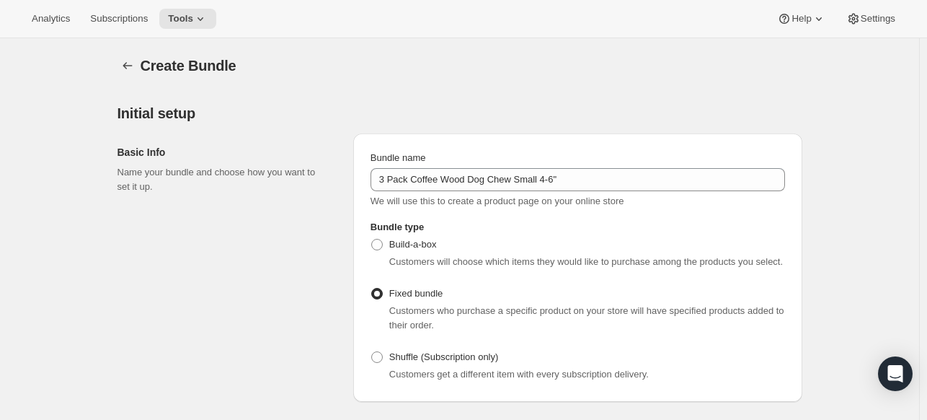
scroll to position [0, 0]
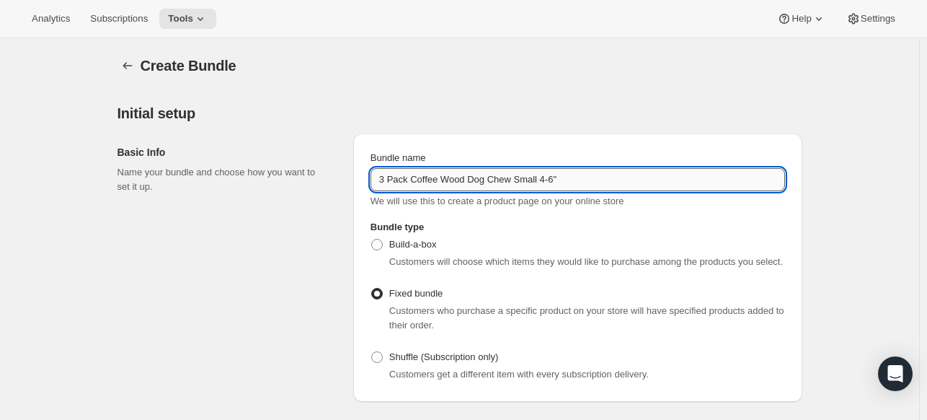
click at [564, 182] on input "3 Pack Coffee Wood Dog Chew Small 4-6"" at bounding box center [578, 179] width 415 height 23
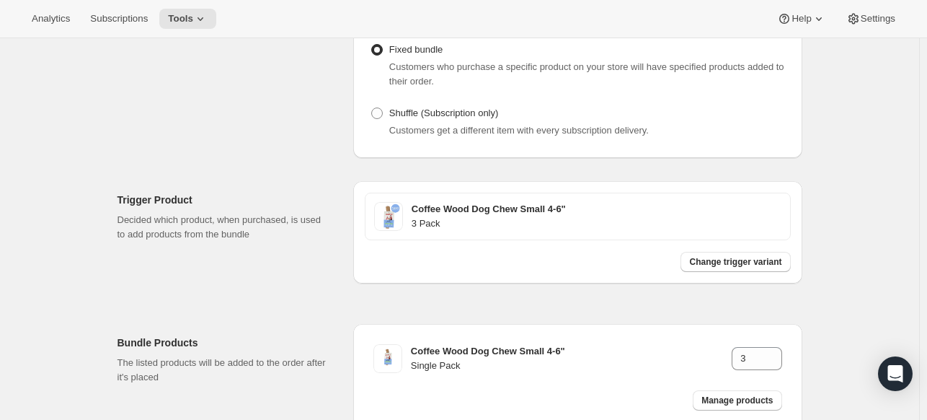
scroll to position [360, 0]
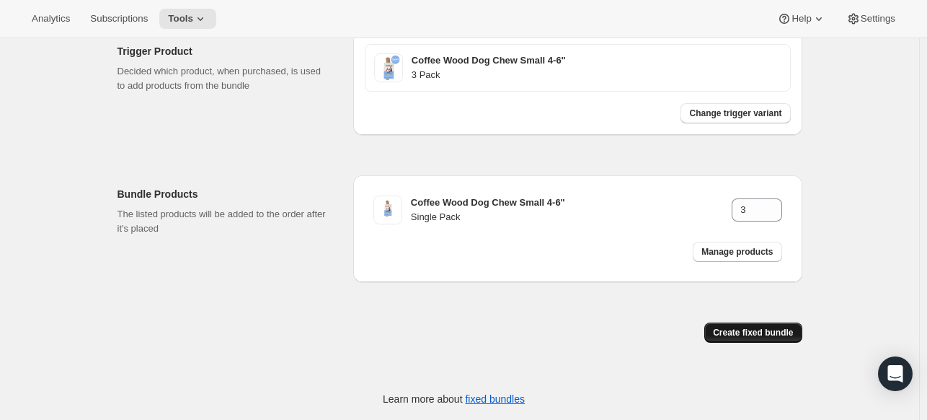
type input "3 Pack Coffee Wood Dog Chew Small 4-6" (variant)"
click at [730, 330] on span "Create fixed bundle" at bounding box center [753, 333] width 80 height 12
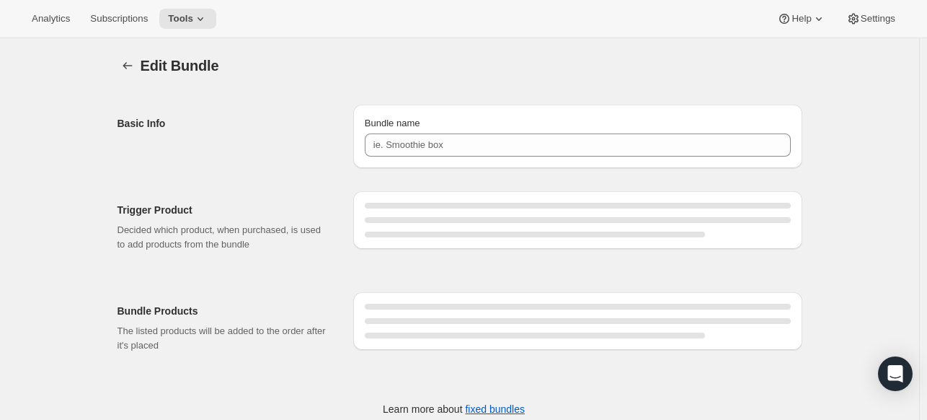
type input "3 Pack Coffee Wood Dog Chew Small 4-6" (variant)"
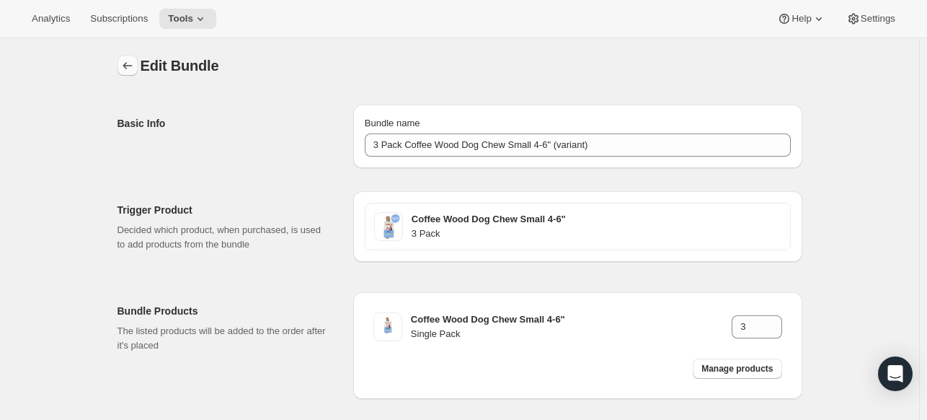
click at [138, 63] on button "Bundles" at bounding box center [128, 66] width 20 height 20
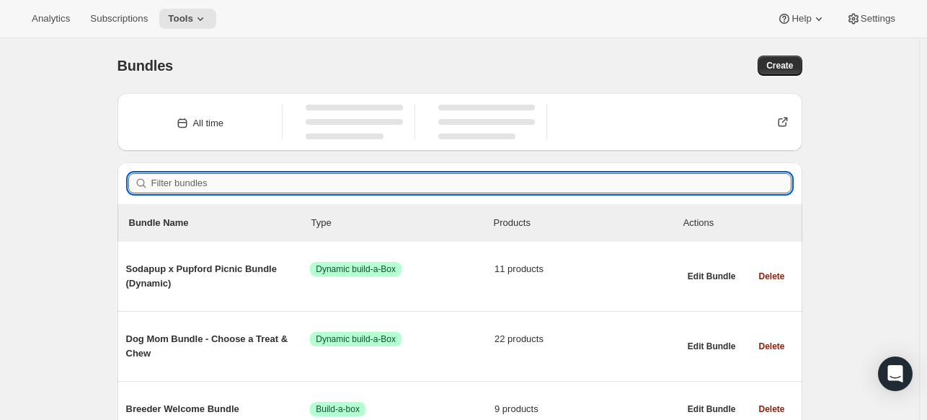
click at [594, 185] on input "Filter bundles" at bounding box center [471, 183] width 640 height 20
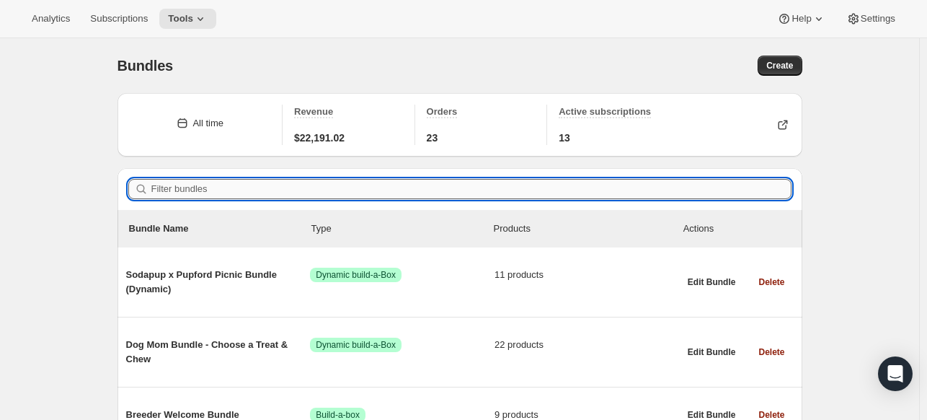
paste input "Freedom No Pull Dog Harness XXL With Leash"
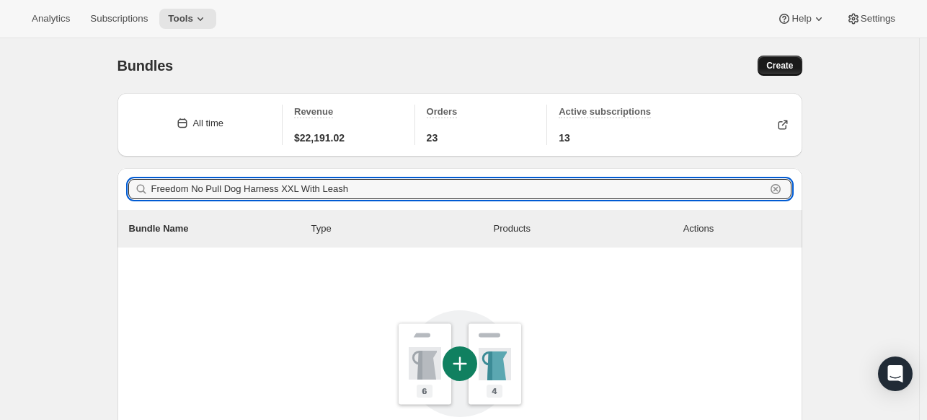
type input "Freedom No Pull Dog Harness XXL With Leash"
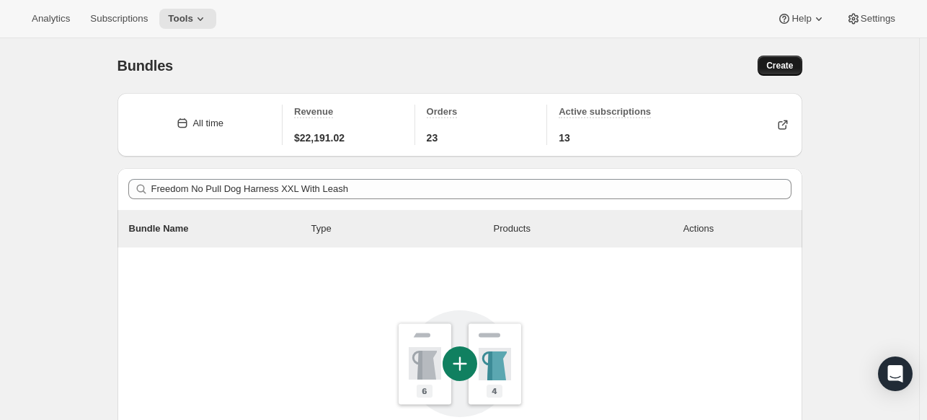
click at [792, 68] on span "Create" at bounding box center [779, 66] width 27 height 12
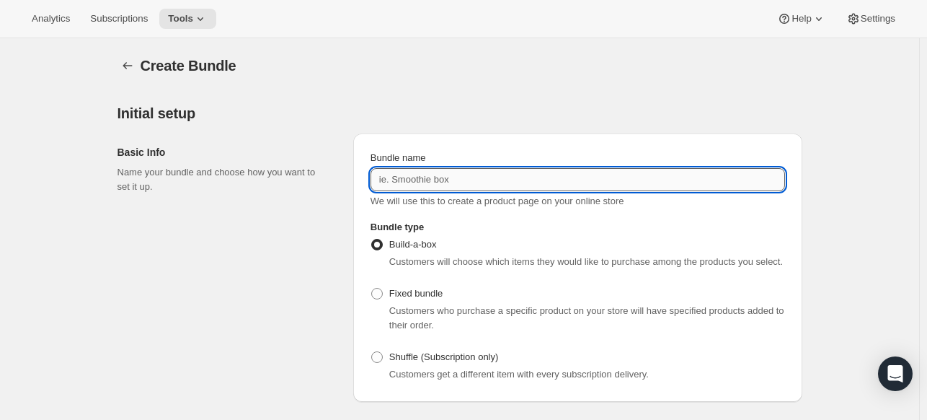
click at [410, 168] on input "Bundle name" at bounding box center [578, 179] width 415 height 23
paste input "Freedom No Pull Dog Harness XXL With Leash"
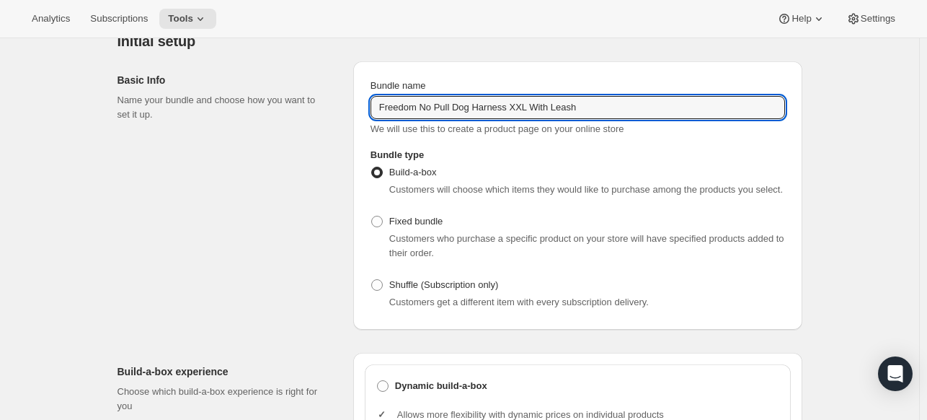
type input "Freedom No Pull Dog Harness XXL With Leash"
click at [402, 241] on span "Customers who purchase a specific product on your store will have specified pro…" at bounding box center [586, 245] width 395 height 25
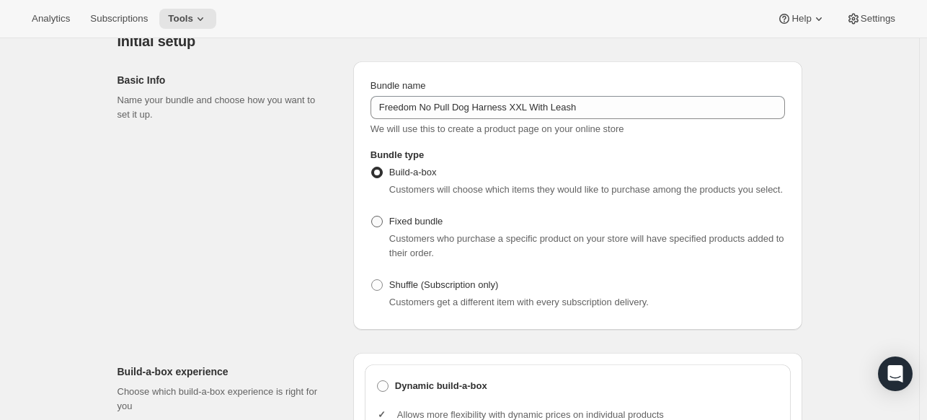
click at [404, 221] on span "Fixed bundle" at bounding box center [415, 221] width 53 height 11
click at [372, 216] on input "Fixed bundle" at bounding box center [371, 216] width 1 height 1
radio input "true"
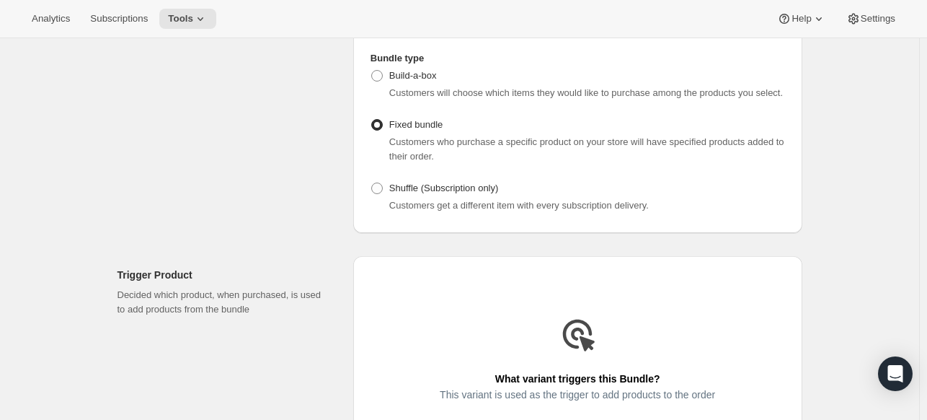
scroll to position [288, 0]
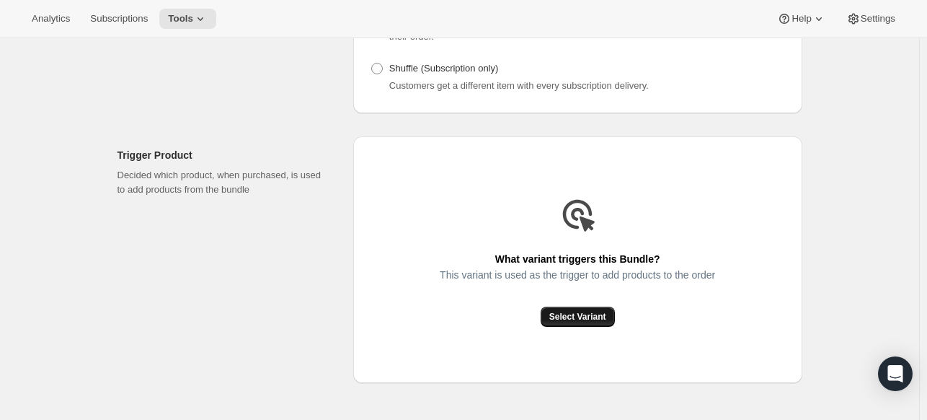
click at [577, 306] on button "Select Variant" at bounding box center [578, 316] width 74 height 20
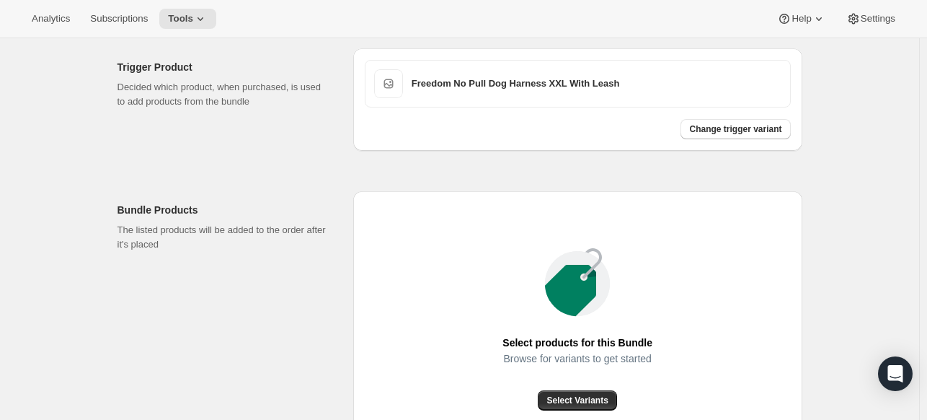
scroll to position [505, 0]
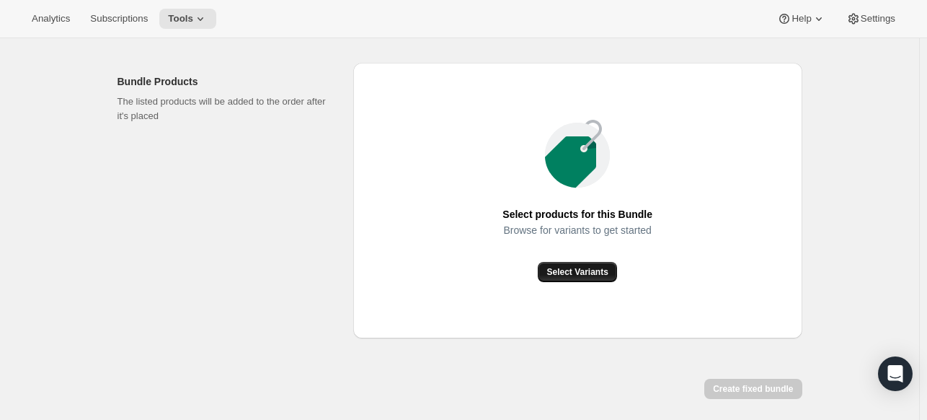
click at [609, 264] on button "Select Variants" at bounding box center [577, 272] width 79 height 20
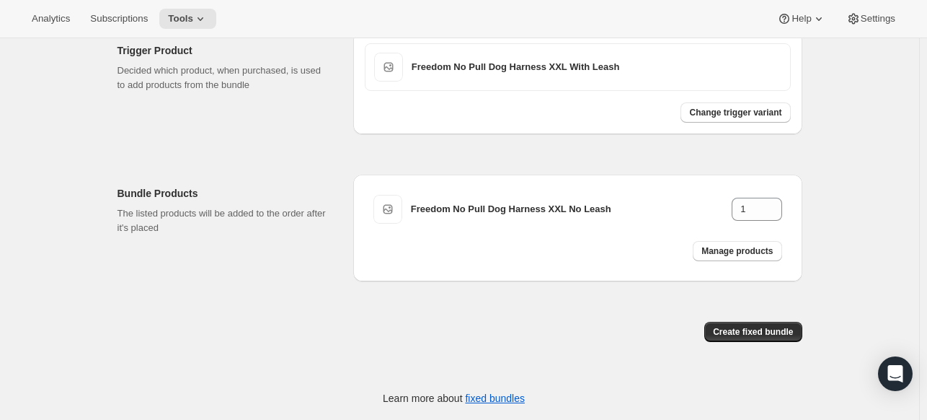
scroll to position [392, 0]
click at [741, 253] on span "Manage products" at bounding box center [736, 252] width 71 height 12
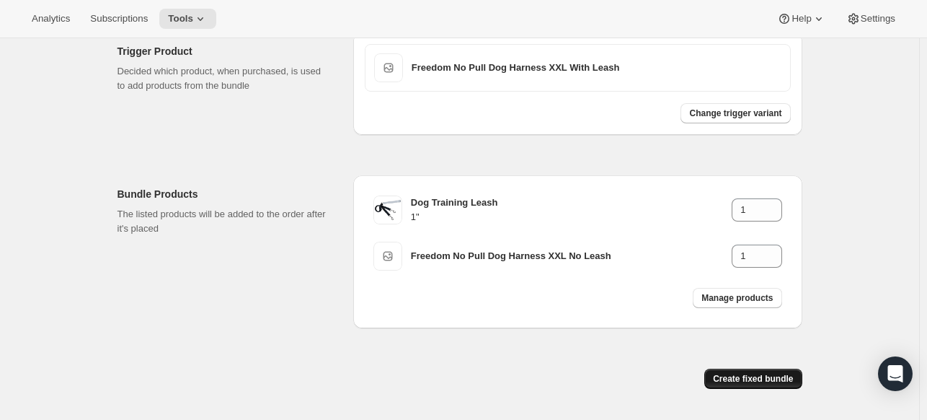
click at [776, 381] on span "Create fixed bundle" at bounding box center [753, 379] width 80 height 12
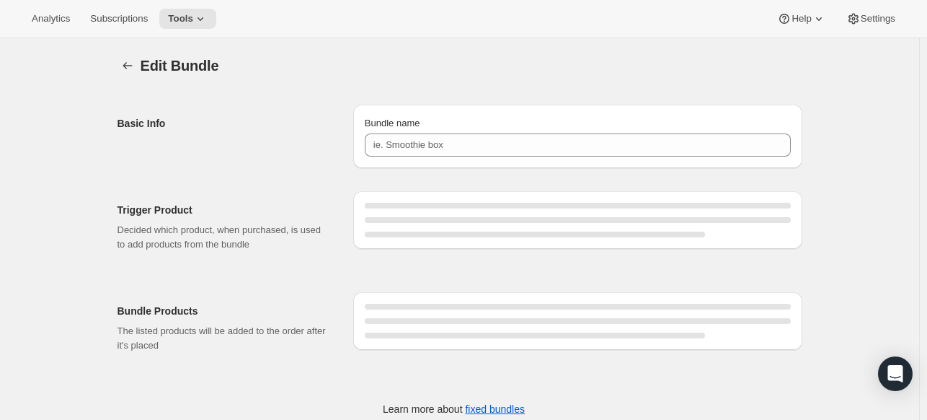
type input "Freedom No Pull Dog Harness XXL With Leash"
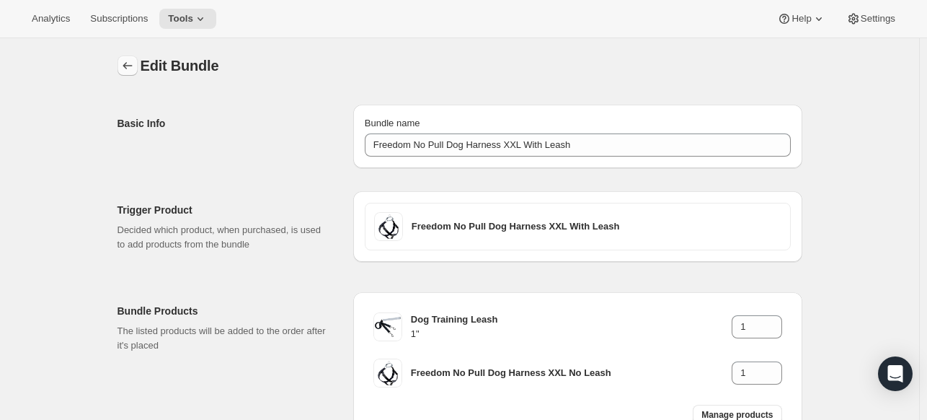
click at [124, 60] on icon "Bundles" at bounding box center [127, 65] width 14 height 14
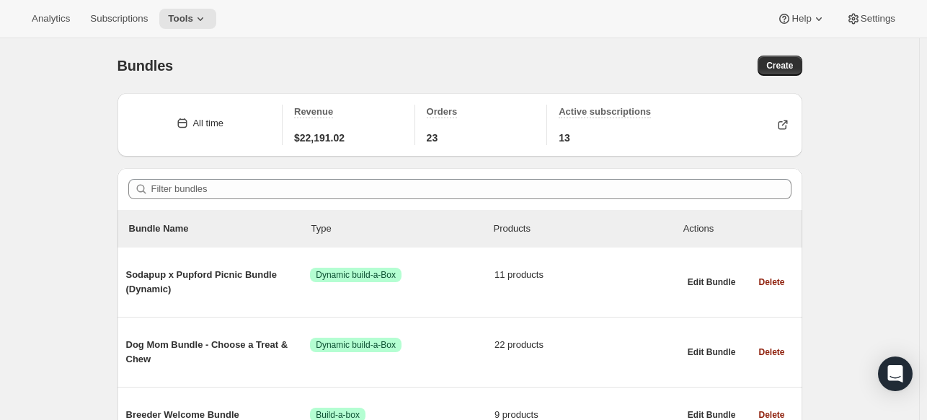
click at [500, 201] on div "Filter bundles" at bounding box center [460, 189] width 685 height 42
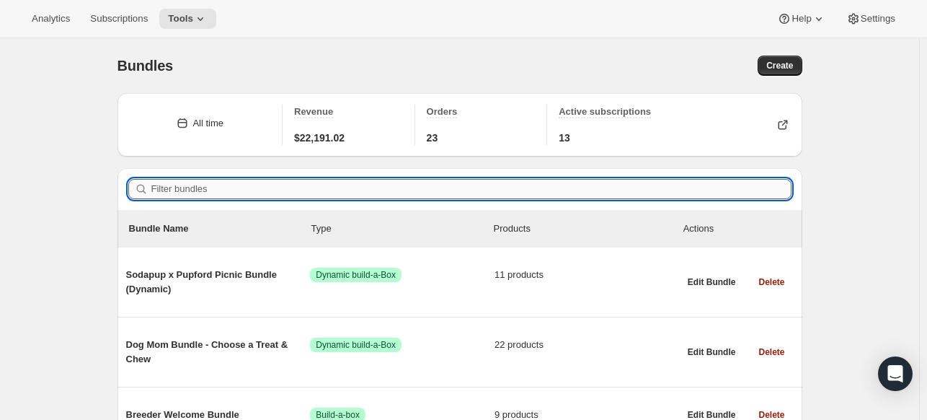
click at [500, 195] on input "Filter bundles" at bounding box center [471, 189] width 640 height 20
click at [500, 193] on input "Filter bundles" at bounding box center [471, 189] width 640 height 20
paste input "Freedom No Pull Dog Harness XL With Leash"
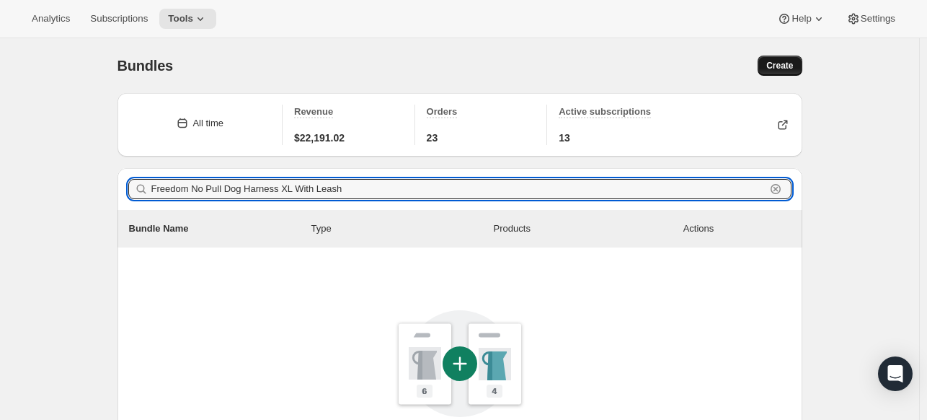
type input "Freedom No Pull Dog Harness XL With Leash"
click at [792, 63] on span "Create" at bounding box center [779, 66] width 27 height 12
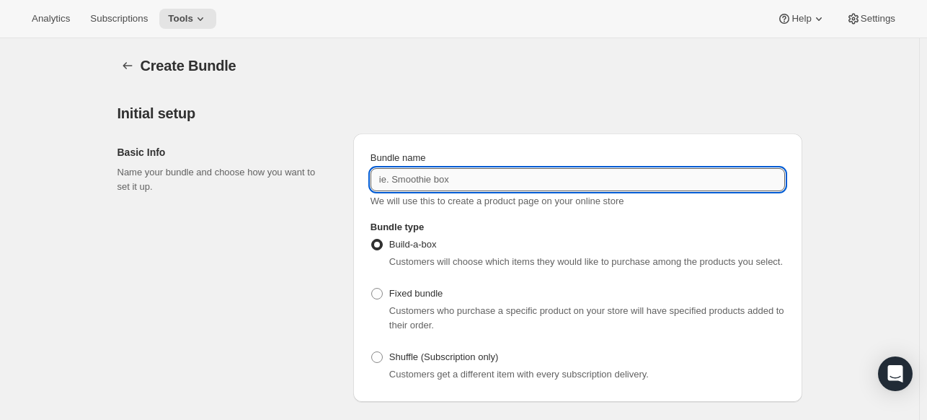
click at [473, 178] on input "Bundle name" at bounding box center [578, 179] width 415 height 23
paste input "Freedom No Pull Dog Harness XL With Leash"
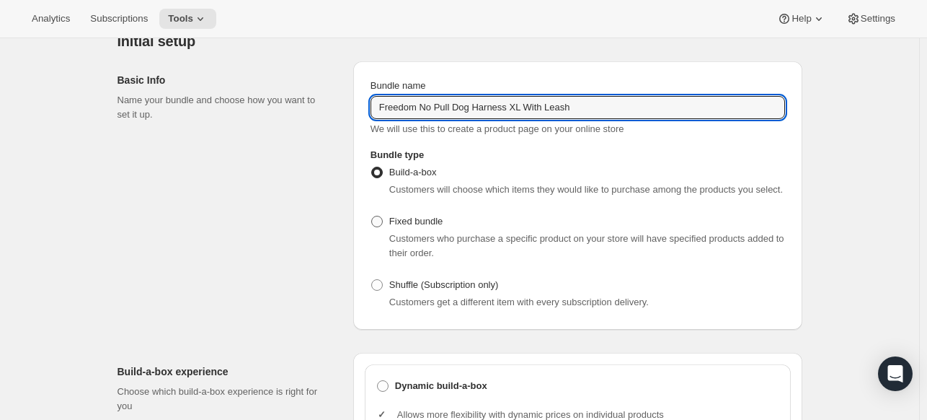
type input "Freedom No Pull Dog Harness XL With Leash"
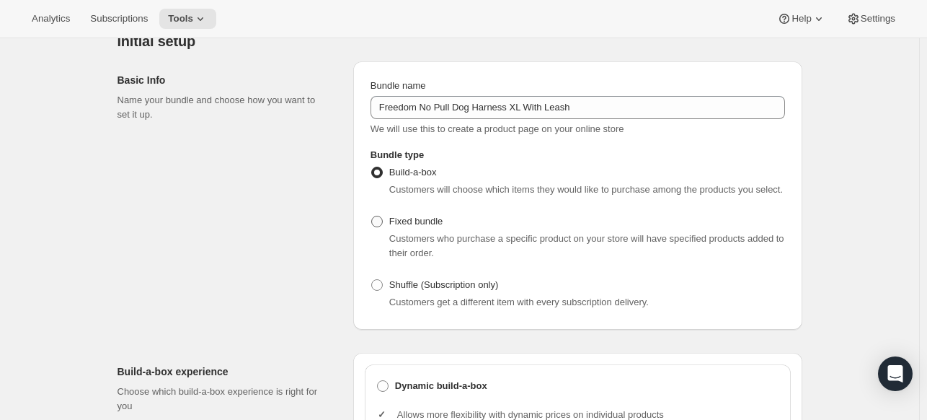
click at [412, 217] on span "Fixed bundle" at bounding box center [415, 221] width 53 height 11
click at [372, 216] on input "Fixed bundle" at bounding box center [371, 216] width 1 height 1
radio input "true"
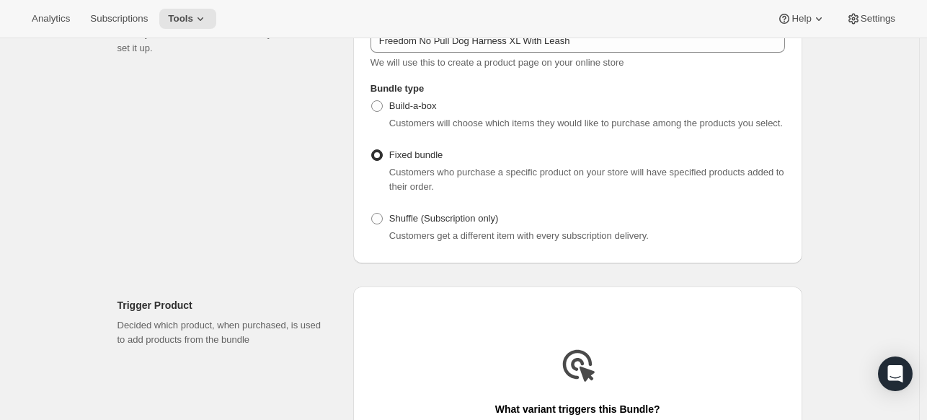
scroll to position [216, 0]
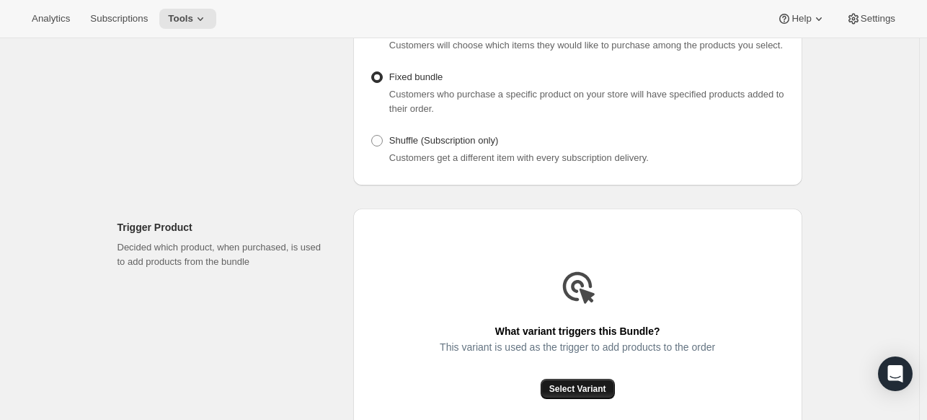
click at [592, 387] on span "Select Variant" at bounding box center [577, 389] width 57 height 12
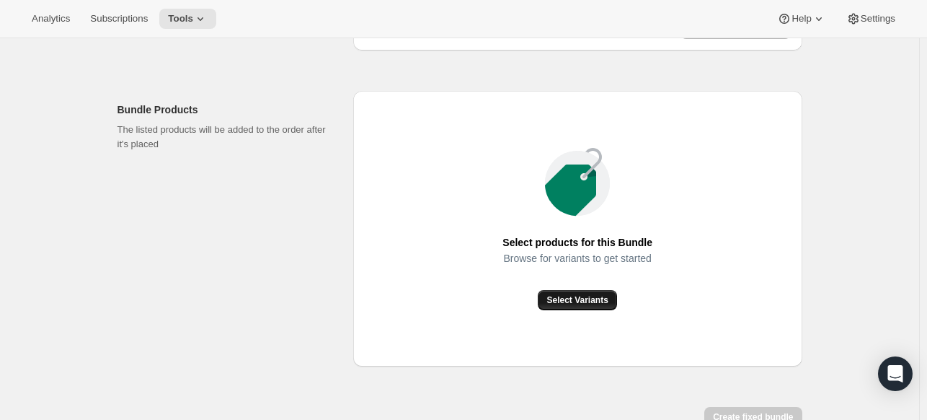
scroll to position [505, 0]
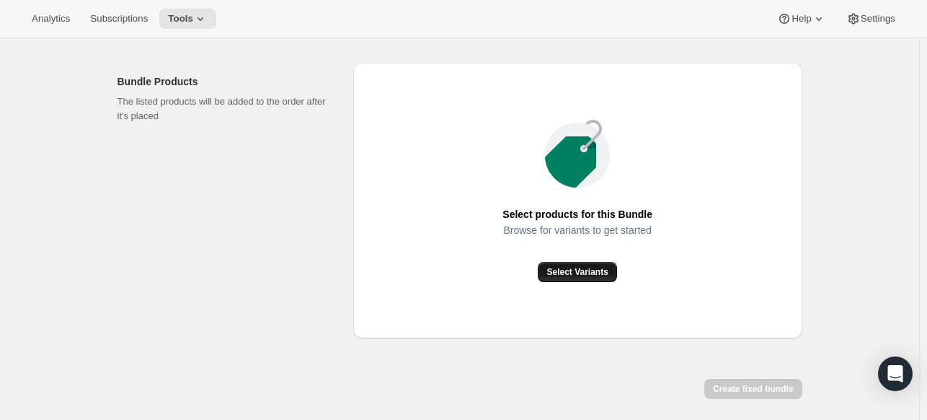
click at [591, 265] on button "Select Variants" at bounding box center [577, 272] width 79 height 20
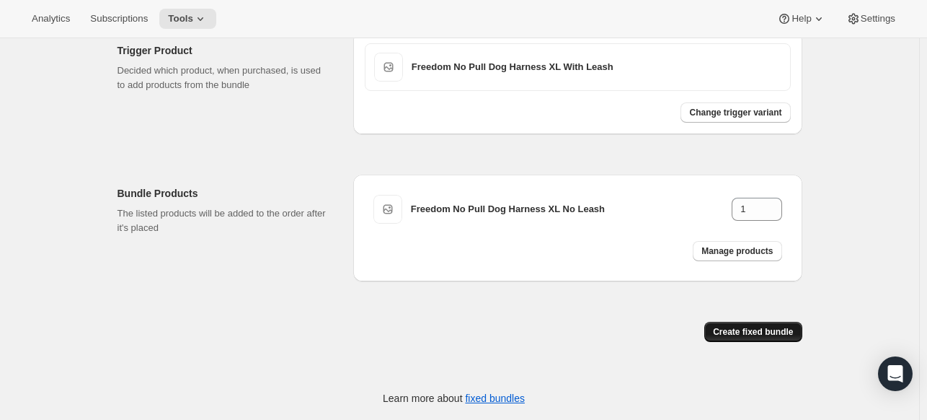
scroll to position [392, 0]
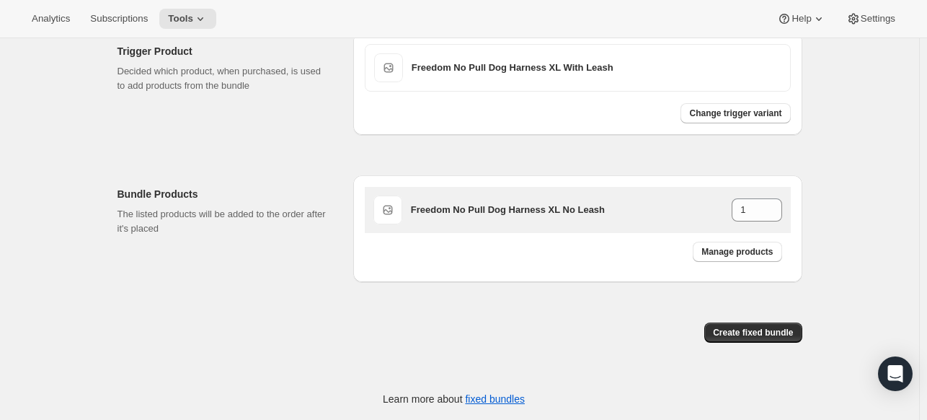
click at [745, 229] on div "Freedom No Pull Dog Harness XL No Leash 1" at bounding box center [578, 210] width 426 height 46
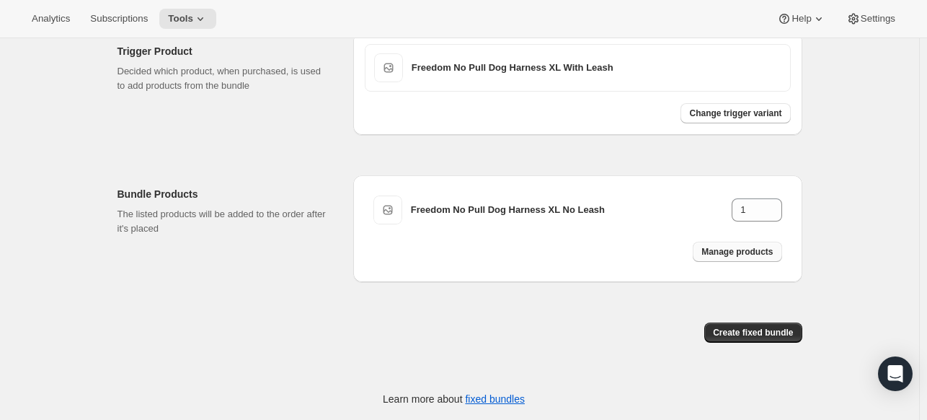
click at [742, 246] on span "Manage products" at bounding box center [736, 252] width 71 height 12
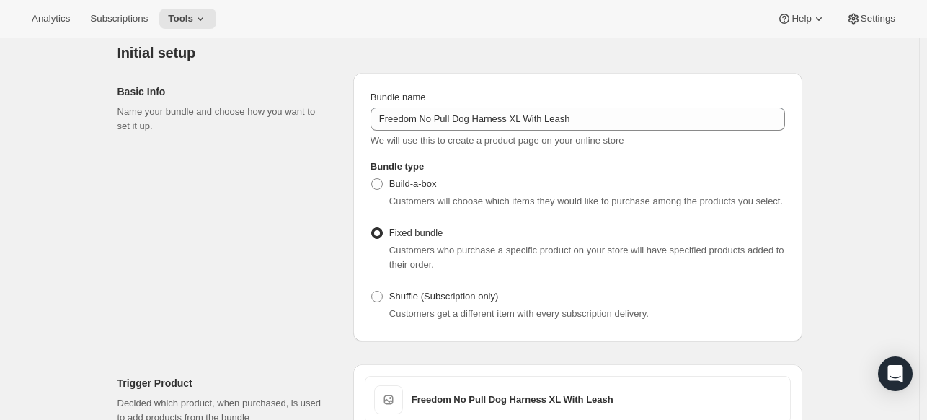
scroll to position [0, 0]
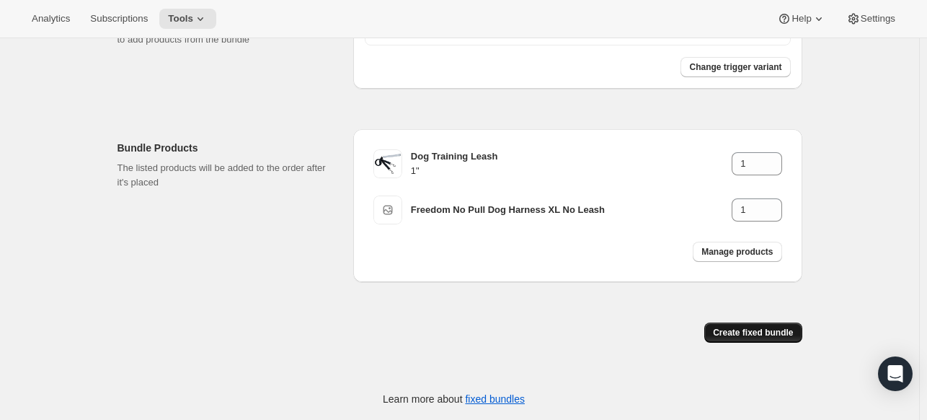
click at [752, 325] on button "Create fixed bundle" at bounding box center [752, 332] width 97 height 20
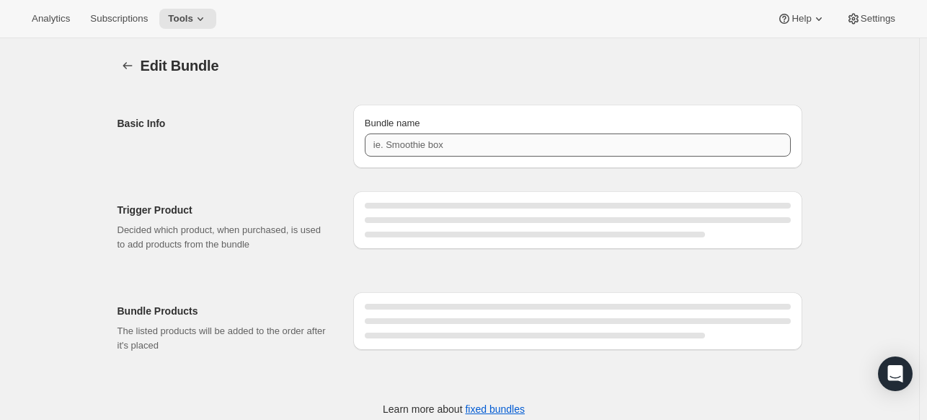
type input "Freedom No Pull Dog Harness XL With Leash"
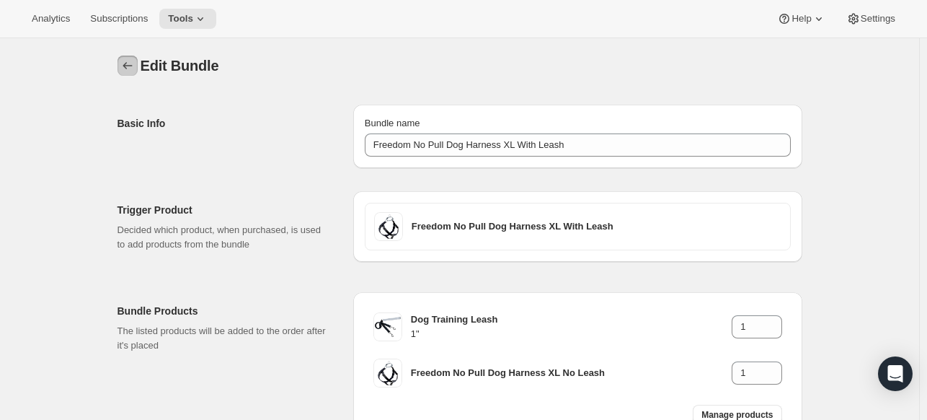
click at [135, 70] on icon "Bundles" at bounding box center [127, 65] width 14 height 14
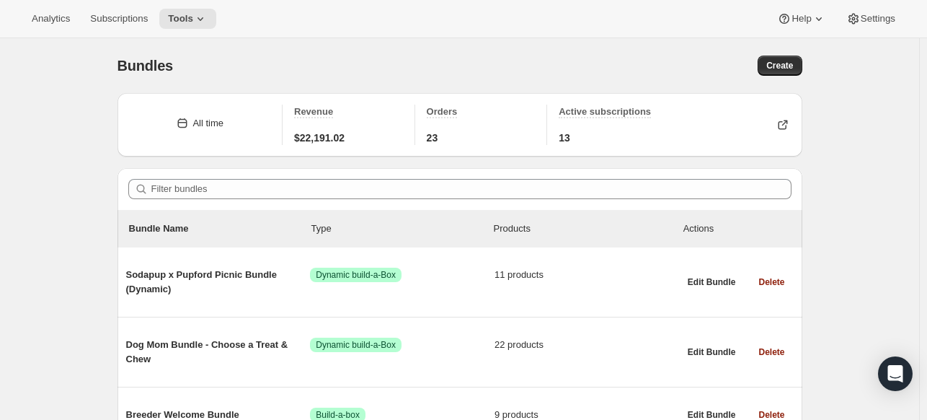
click at [338, 173] on div "Filter bundles" at bounding box center [460, 189] width 685 height 42
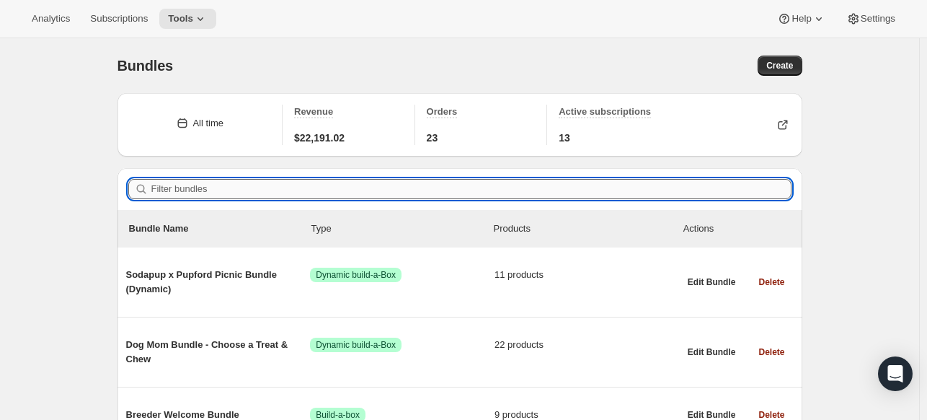
click at [335, 179] on input "Filter bundles" at bounding box center [471, 189] width 640 height 20
paste input "Freedom No Pull Dog Harness Large With Leash"
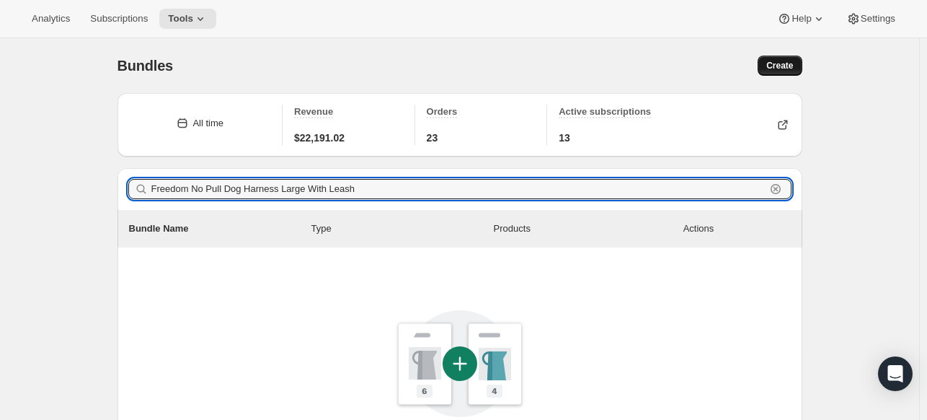
type input "Freedom No Pull Dog Harness Large With Leash"
click at [770, 60] on button "Create" at bounding box center [780, 66] width 44 height 20
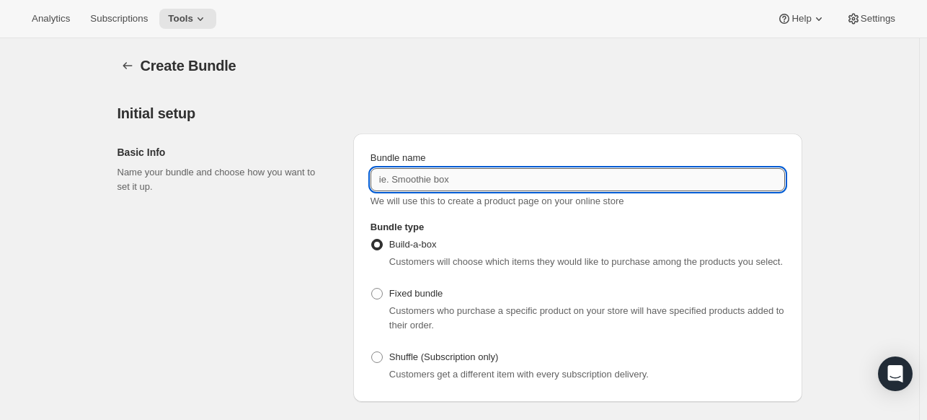
click at [401, 179] on input "Bundle name" at bounding box center [578, 179] width 415 height 23
paste input "Freedom No Pull Dog Harness Large With Leash"
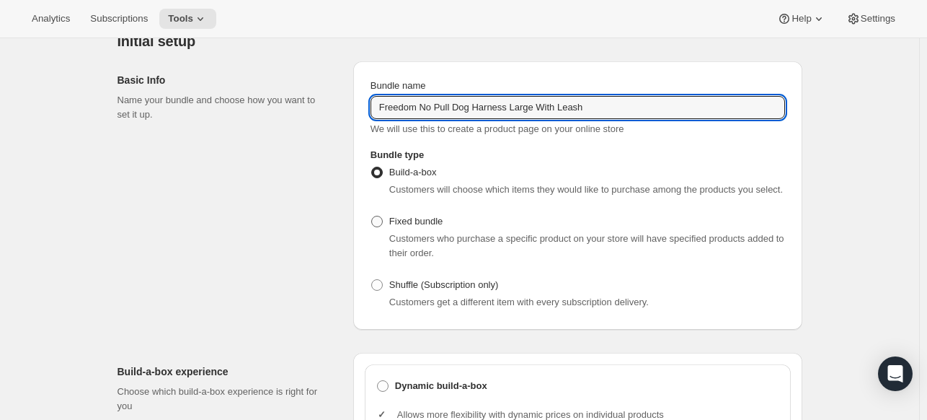
type input "Freedom No Pull Dog Harness Large With Leash"
click at [399, 230] on label "Fixed bundle" at bounding box center [407, 221] width 72 height 20
click at [372, 216] on input "Fixed bundle" at bounding box center [371, 216] width 1 height 1
radio input "true"
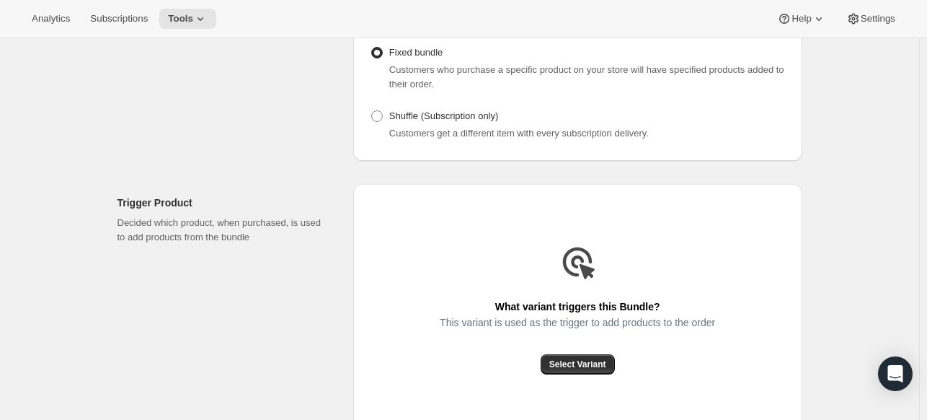
scroll to position [360, 0]
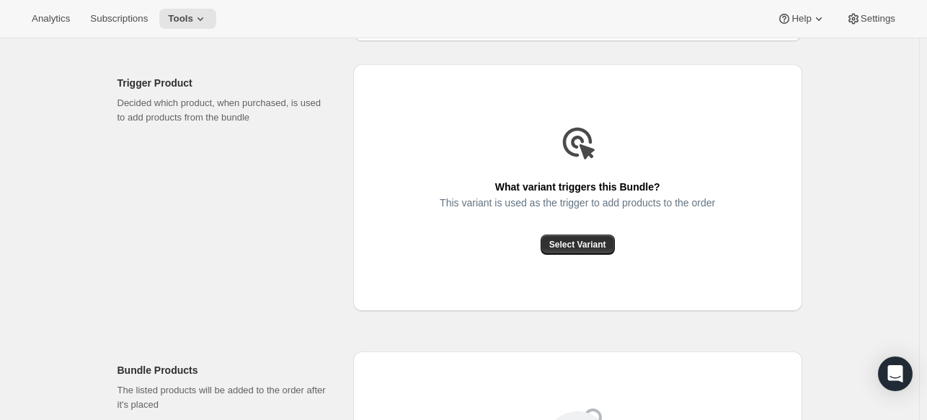
click at [542, 246] on div "Select Variant" at bounding box center [577, 244] width 275 height 20
click at [551, 249] on button "Select Variant" at bounding box center [578, 244] width 74 height 20
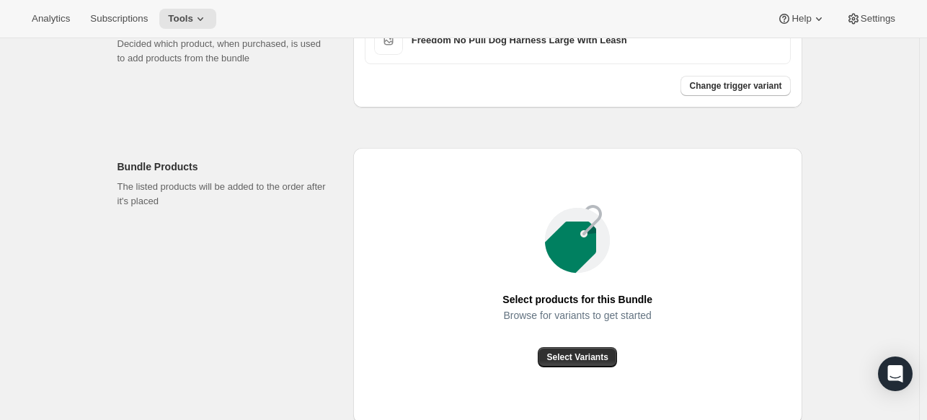
scroll to position [505, 0]
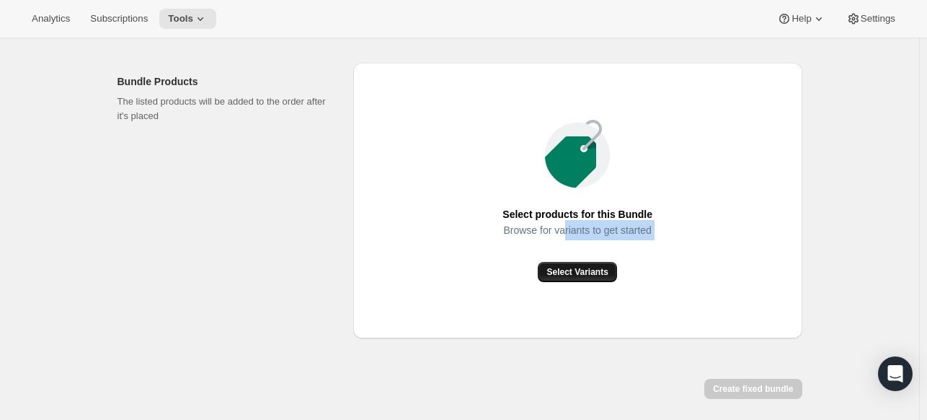
drag, startPoint x: 568, startPoint y: 260, endPoint x: 566, endPoint y: 280, distance: 19.6
click at [568, 263] on div "Select products for this Bundle Browse for variants to get started Select Varia…" at bounding box center [577, 200] width 150 height 163
click at [567, 277] on button "Select Variants" at bounding box center [577, 272] width 79 height 20
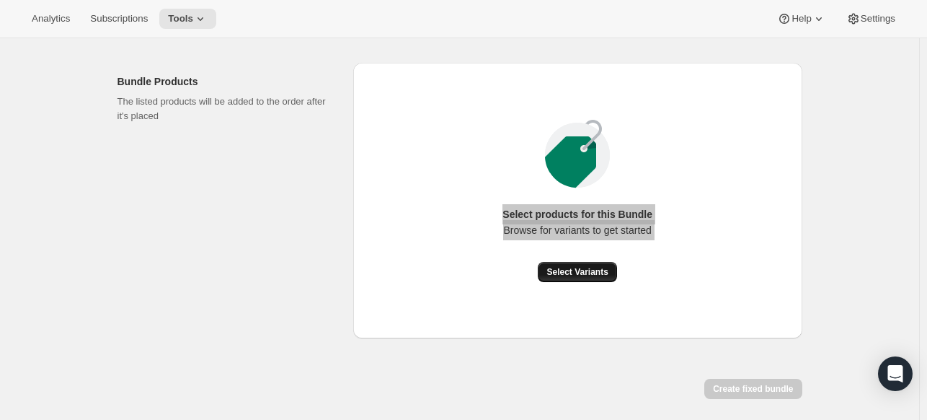
scroll to position [438, 0]
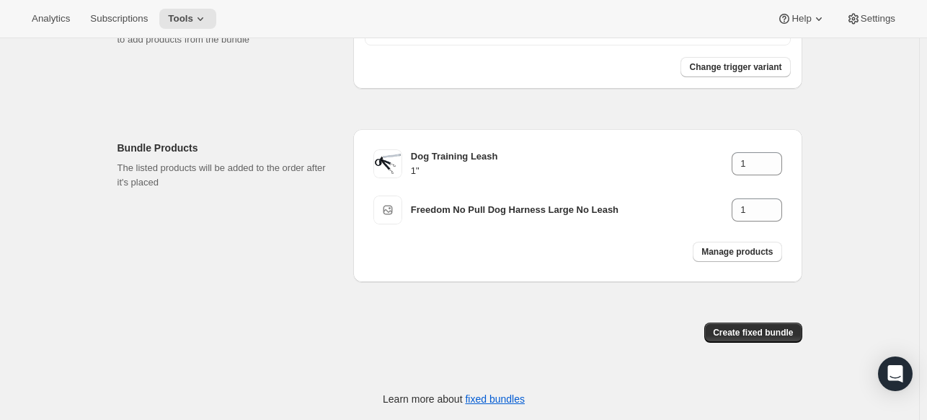
click at [526, 324] on div "Create fixed bundle" at bounding box center [577, 338] width 449 height 32
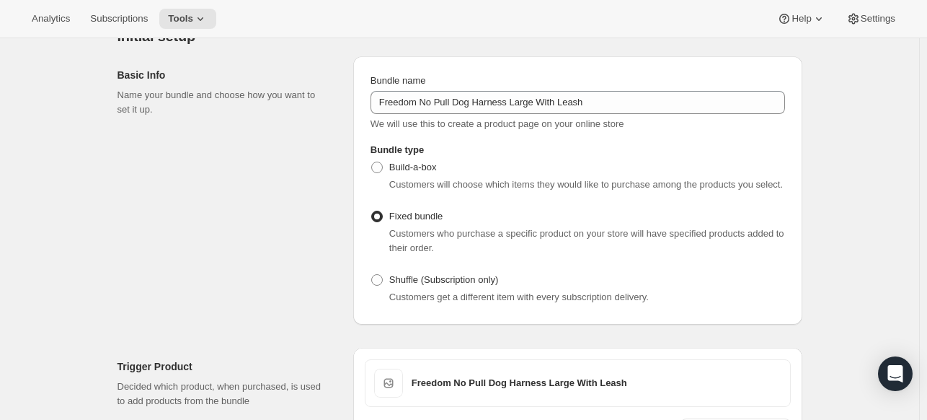
scroll to position [0, 0]
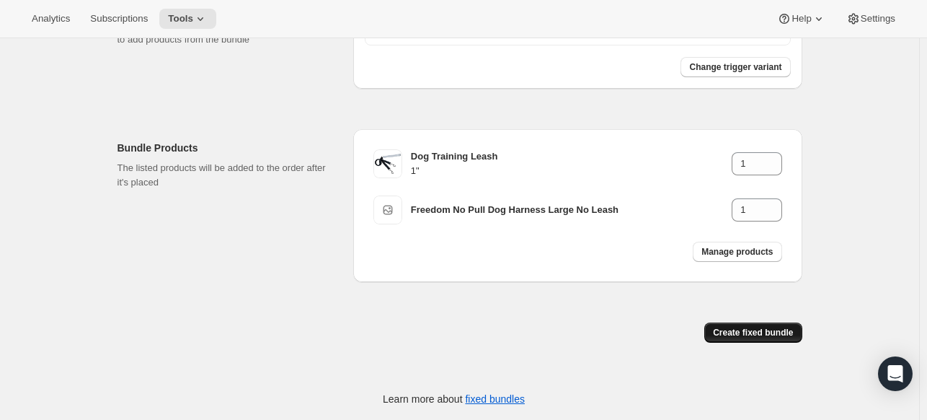
click at [773, 330] on span "Create fixed bundle" at bounding box center [753, 333] width 80 height 12
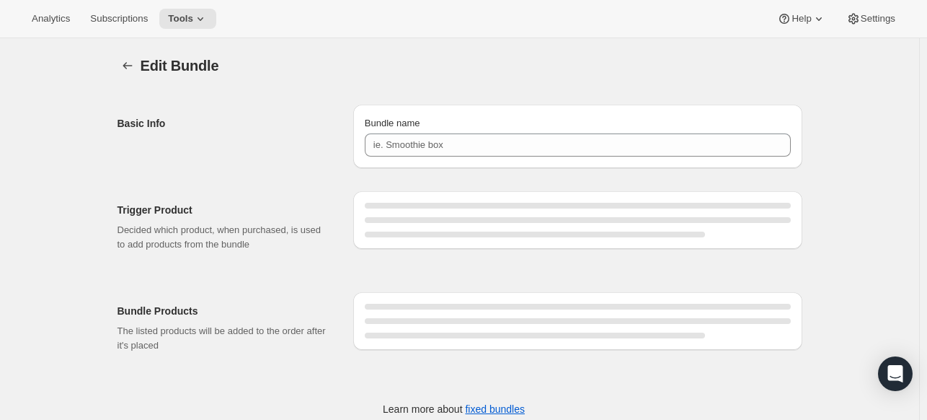
type input "Freedom No Pull Dog Harness Large With Leash"
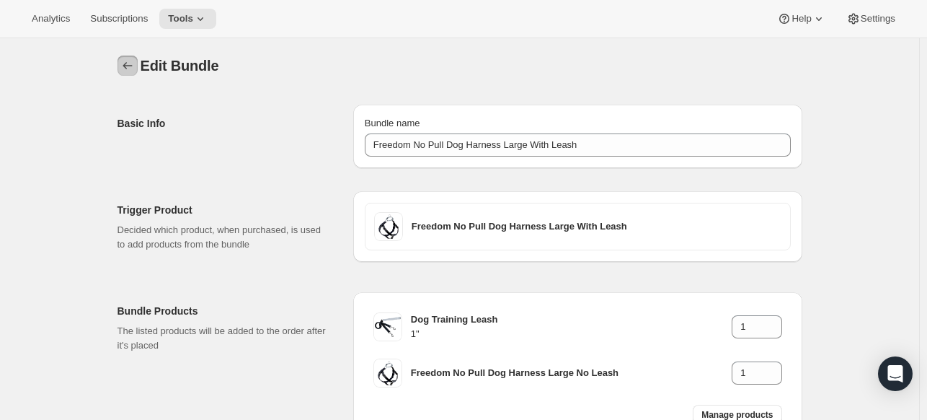
click at [132, 73] on button "Bundles" at bounding box center [128, 66] width 20 height 20
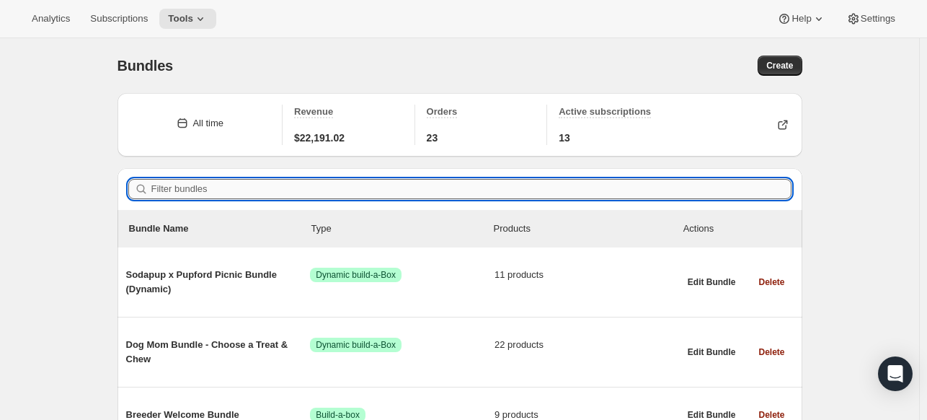
click at [555, 187] on input "Filter bundles" at bounding box center [471, 189] width 640 height 20
paste input "Freedom No Pull Dog Harness Medium With Leash"
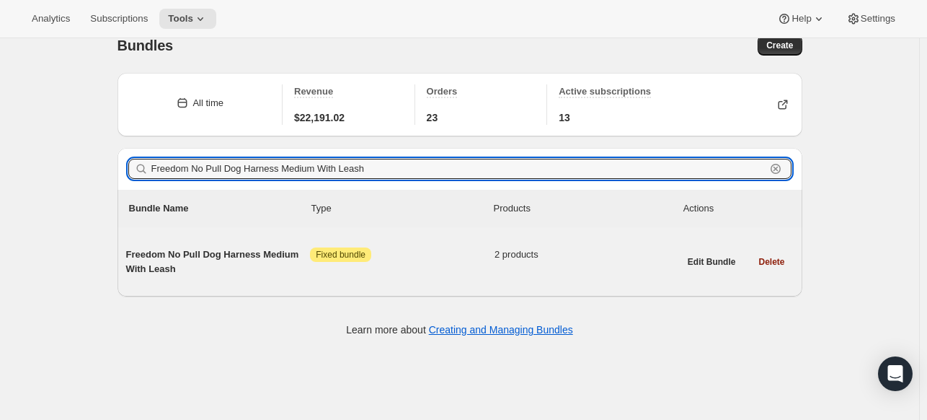
scroll to position [37, 0]
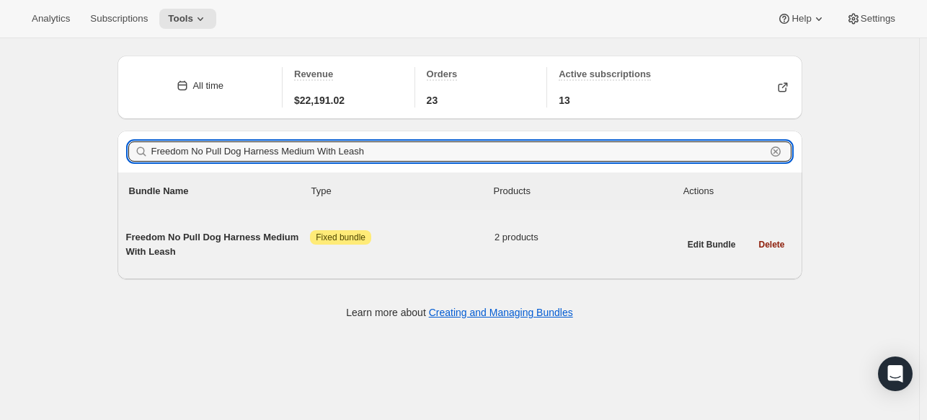
type input "Freedom No Pull Dog Harness Medium With Leash"
click at [255, 261] on div "Freedom No Pull Dog Harness Medium With Leash Attention Fixed bundle 2 products" at bounding box center [402, 244] width 553 height 52
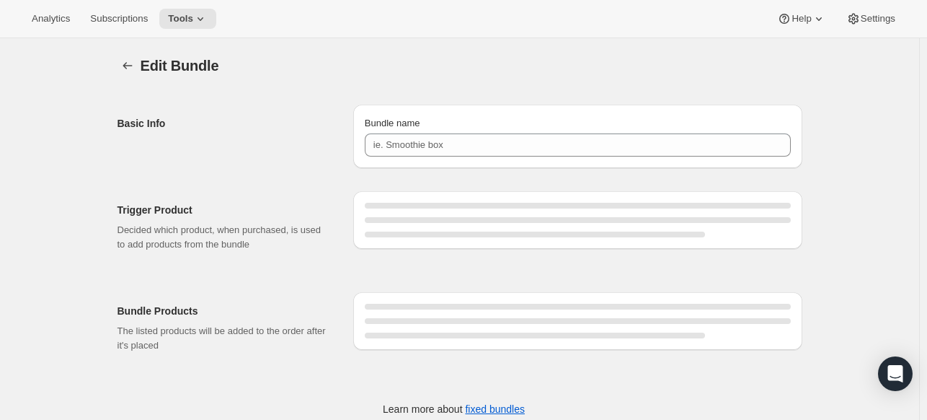
type input "Freedom No Pull Dog Harness Medium With Leash"
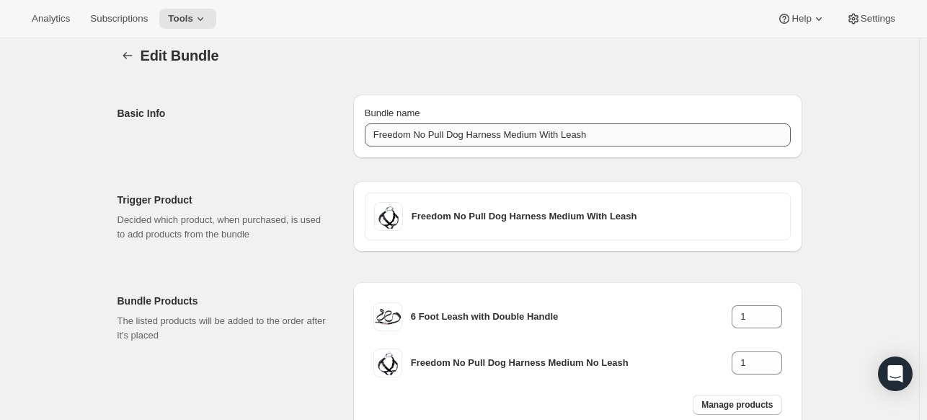
scroll to position [112, 0]
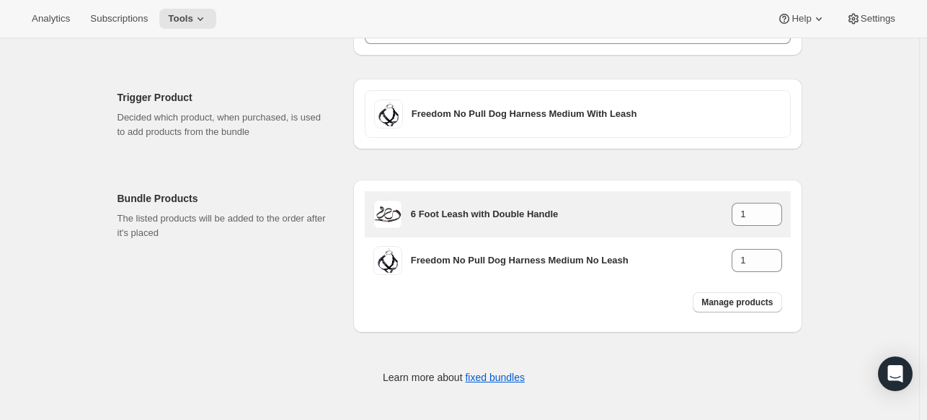
click at [681, 217] on h3 "6 Foot Leash with Double Handle" at bounding box center [571, 214] width 321 height 14
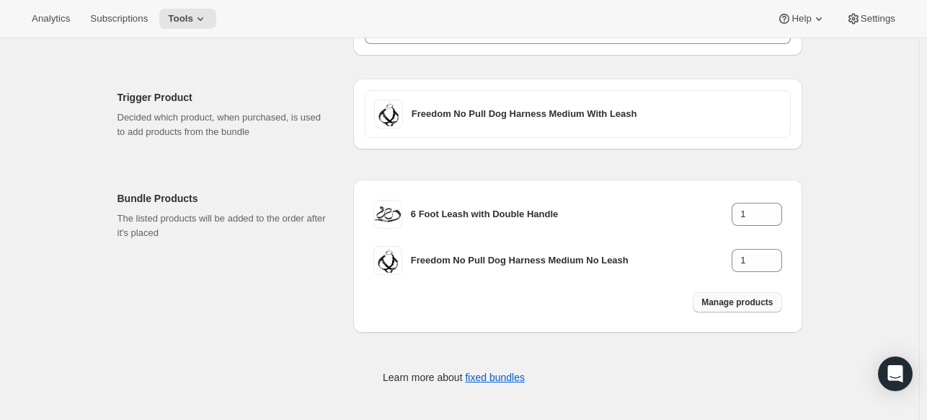
click at [741, 302] on span "Manage products" at bounding box center [736, 302] width 71 height 12
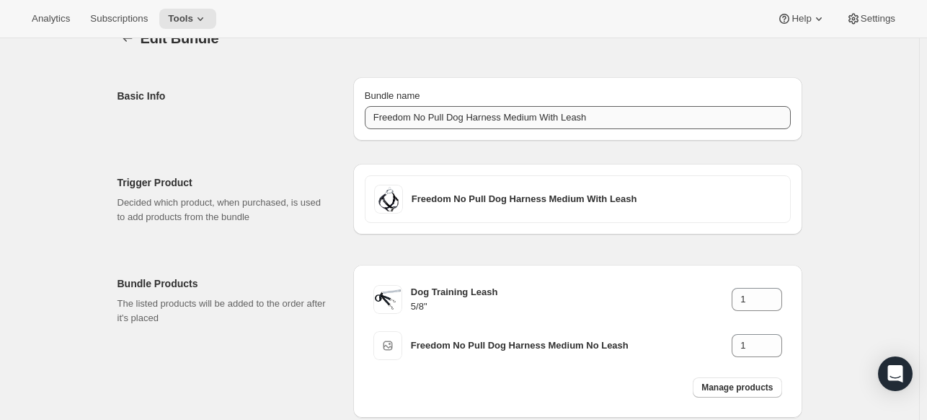
scroll to position [0, 0]
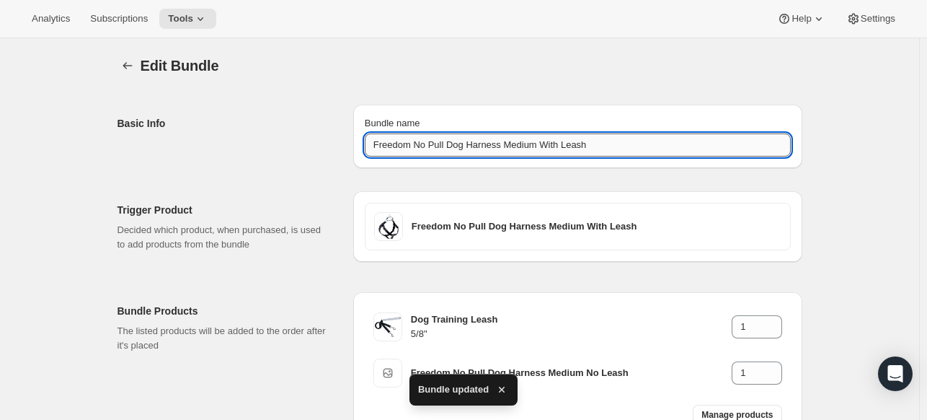
click at [495, 137] on input "Freedom No Pull Dog Harness Medium With Leash" at bounding box center [578, 144] width 426 height 23
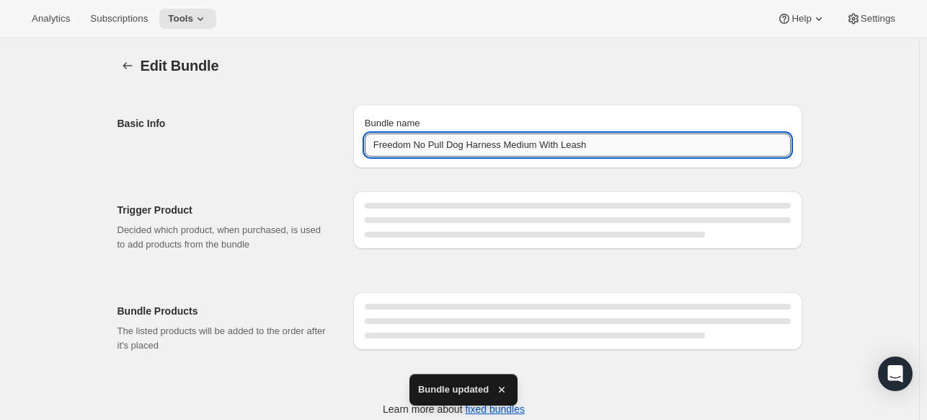
click at [495, 138] on input "Freedom No Pull Dog Harness Medium With Leash" at bounding box center [578, 144] width 426 height 23
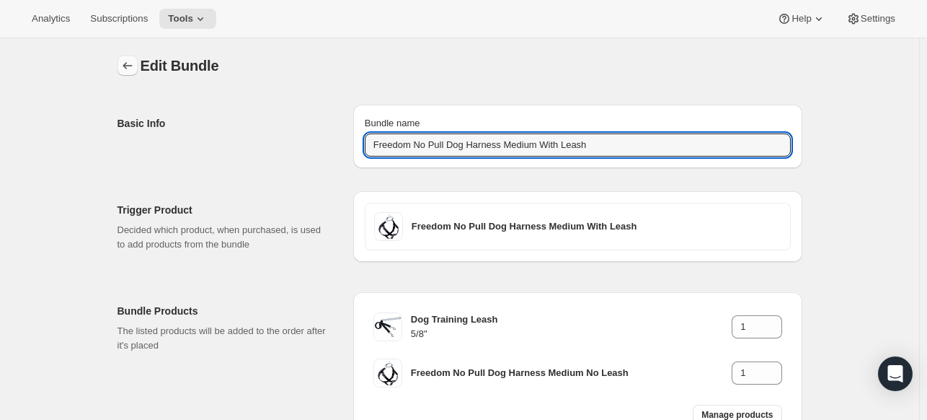
click at [134, 67] on icon "Bundles" at bounding box center [127, 65] width 14 height 14
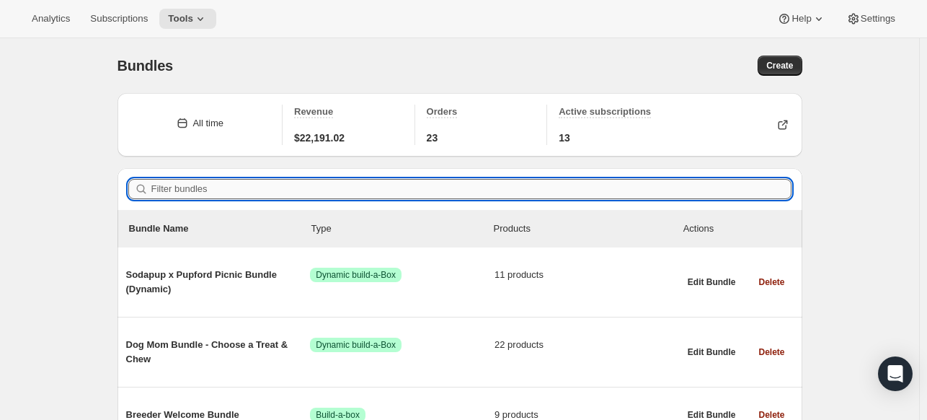
click at [260, 182] on input "Filter bundles" at bounding box center [471, 189] width 640 height 20
paste input "Freedom No Pull Dog Harness Small With Leash"
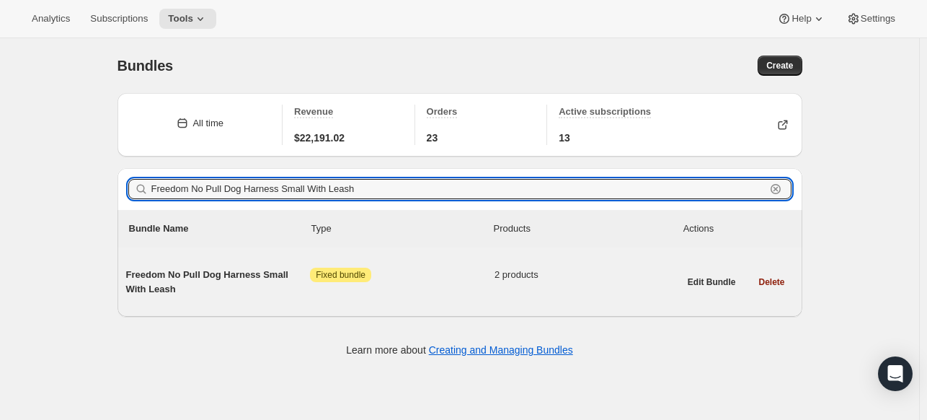
type input "Freedom No Pull Dog Harness Small With Leash"
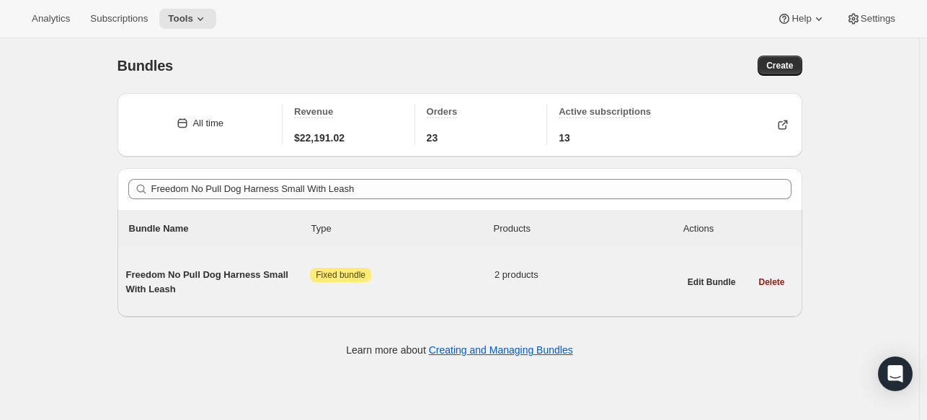
click at [238, 276] on span "Freedom No Pull Dog Harness Small With Leash" at bounding box center [218, 281] width 185 height 29
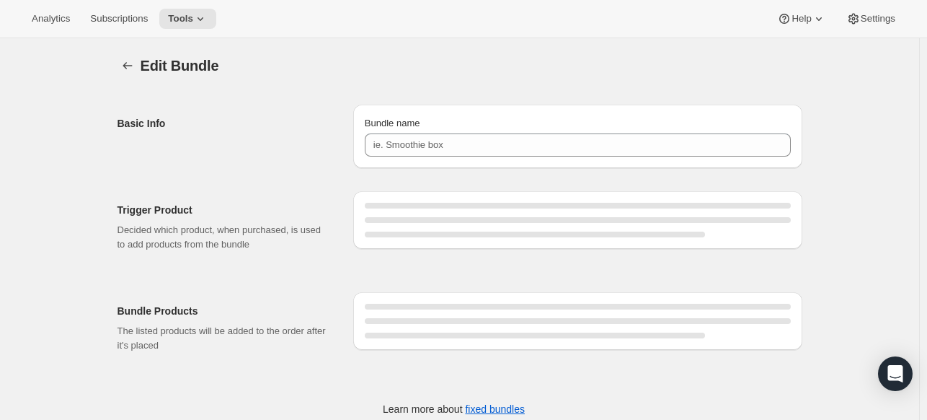
type input "Freedom No Pull Dog Harness Small With Leash"
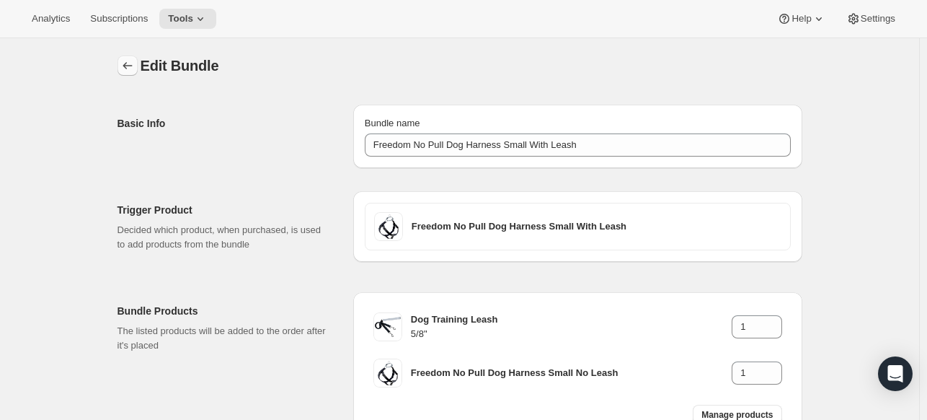
click at [138, 57] on button "Bundles" at bounding box center [128, 66] width 20 height 20
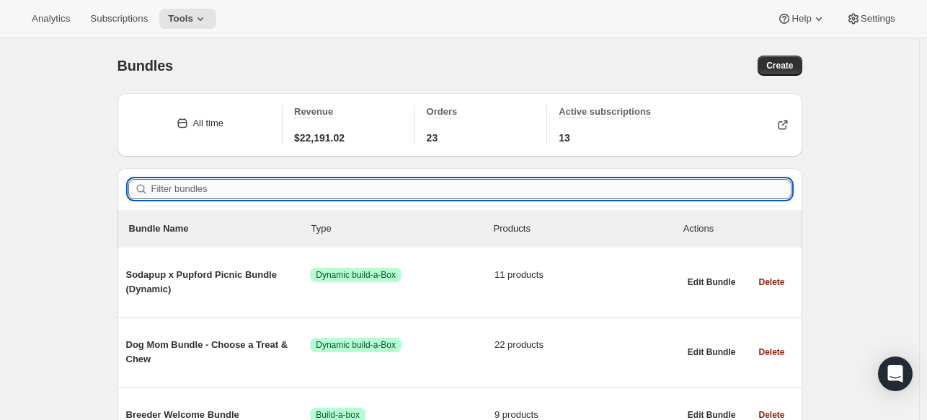
click at [410, 189] on input "Filter bundles" at bounding box center [471, 189] width 640 height 20
paste input "Freedom No Pull Dog Harness XS With Leash"
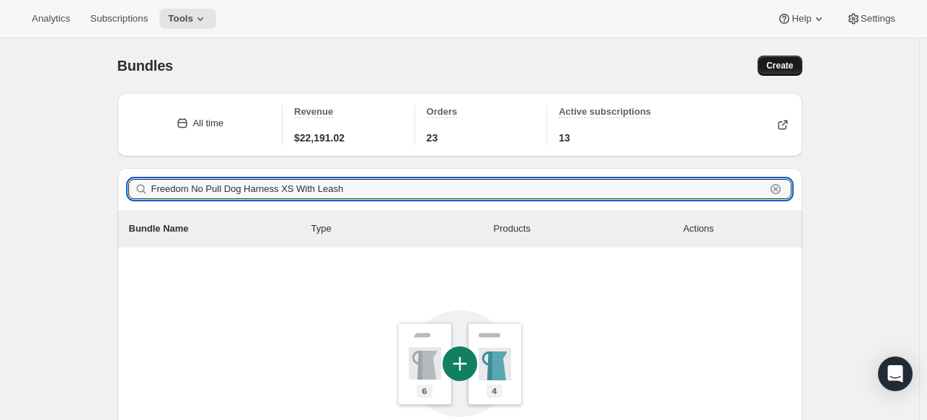
type input "Freedom No Pull Dog Harness XS With Leash"
click at [783, 61] on span "Create" at bounding box center [779, 66] width 27 height 12
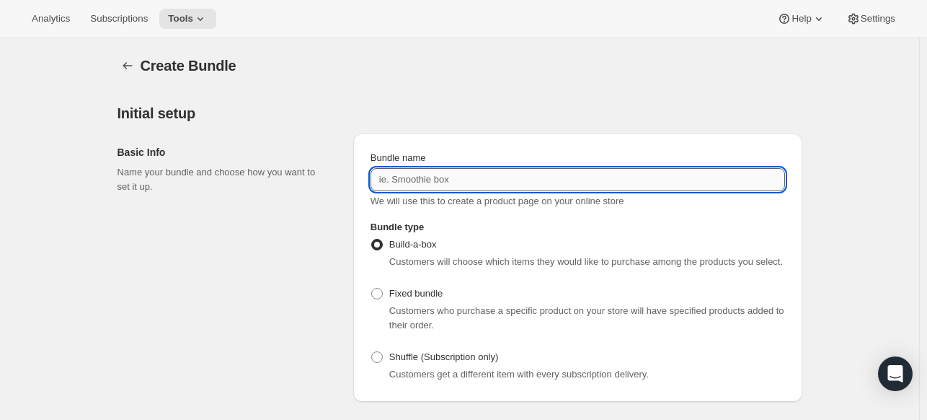
click at [461, 187] on input "Bundle name" at bounding box center [578, 179] width 415 height 23
paste input "Freedom No Pull Dog Harness XS With Leash"
type input "Freedom No Pull Dog Harness XS With Leash"
click at [419, 301] on label "Fixed bundle" at bounding box center [407, 293] width 72 height 20
click at [372, 288] on input "Fixed bundle" at bounding box center [371, 288] width 1 height 1
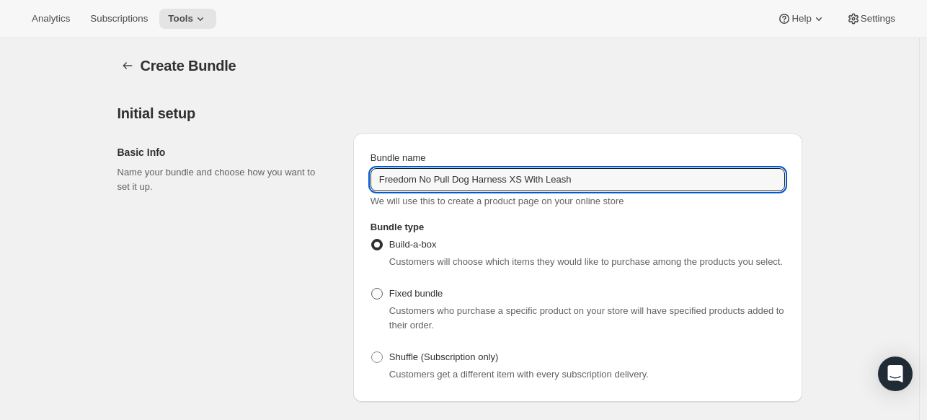
radio input "true"
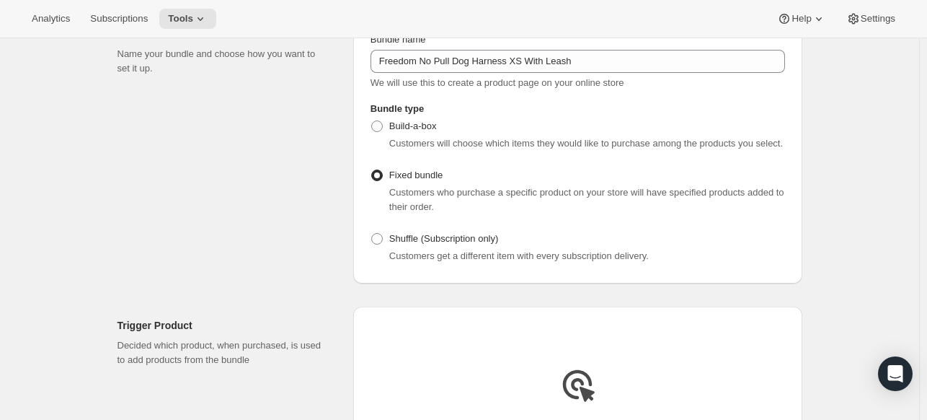
scroll to position [216, 0]
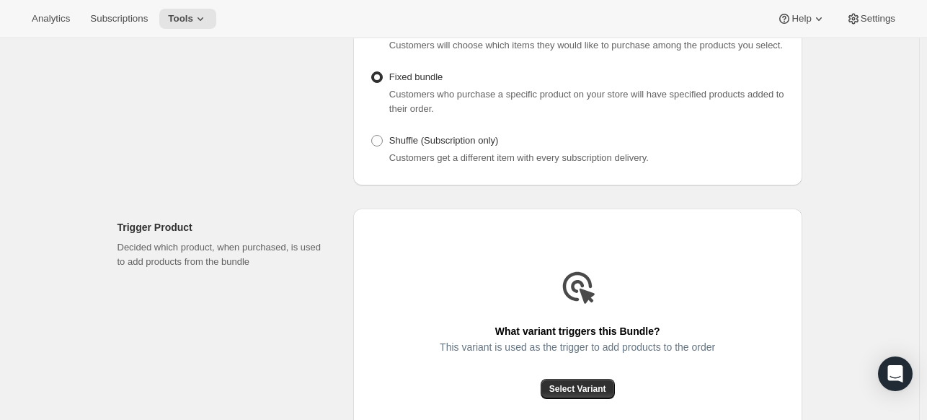
click at [597, 376] on div "This variant is used as the trigger to add products to the order" at bounding box center [577, 359] width 275 height 37
click at [583, 393] on span "Select Variant" at bounding box center [577, 389] width 57 height 12
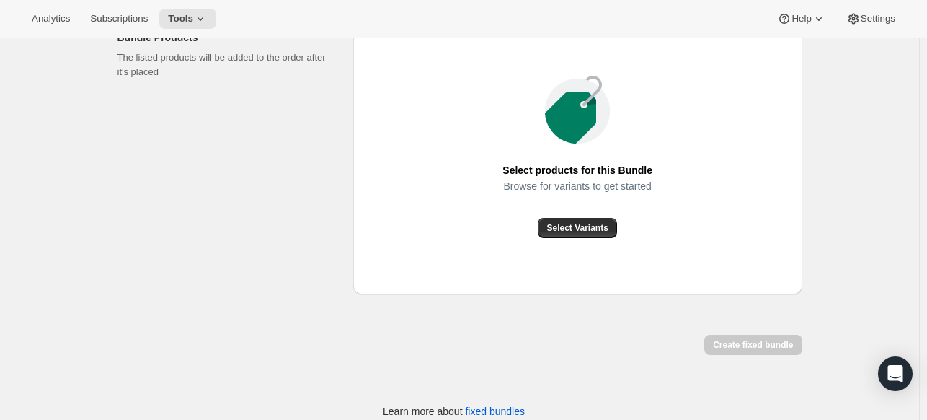
scroll to position [553, 0]
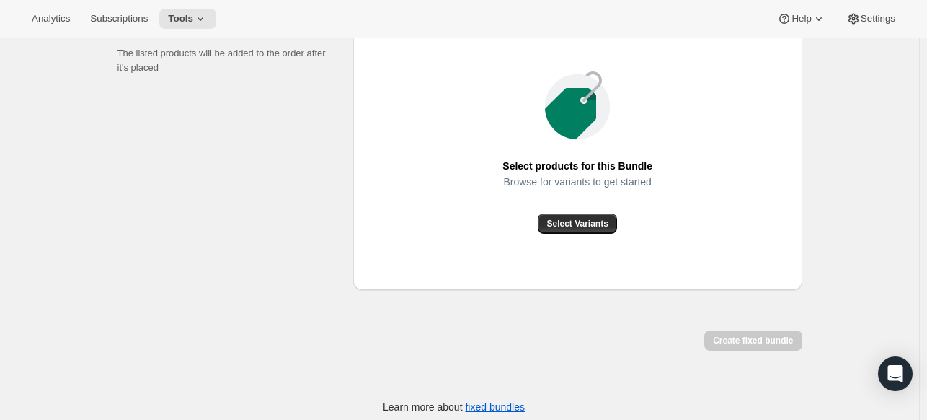
click at [626, 218] on div "Select Variants" at bounding box center [577, 223] width 150 height 20
click at [604, 223] on span "Select Variants" at bounding box center [576, 224] width 61 height 12
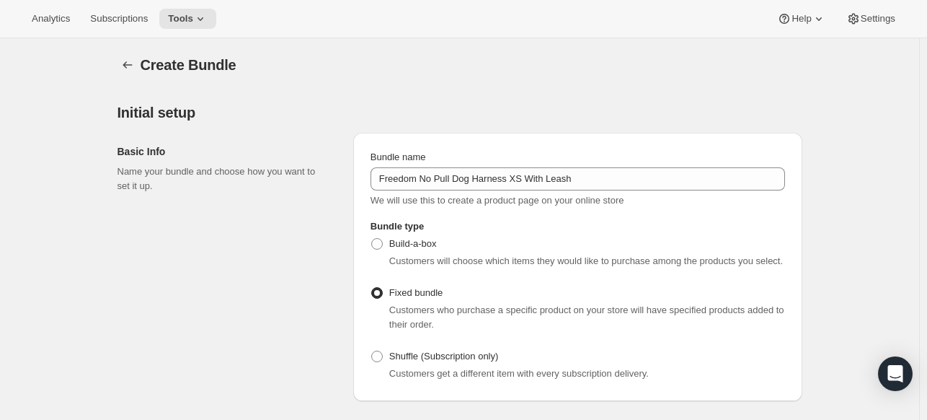
scroll to position [0, 0]
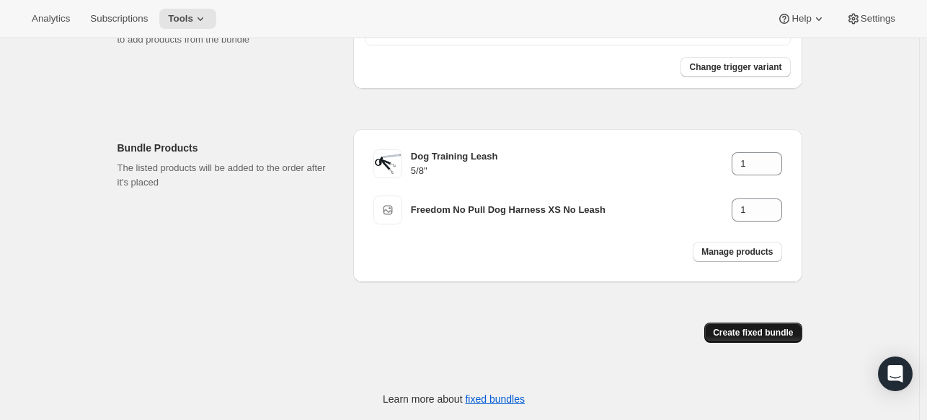
click at [741, 334] on span "Create fixed bundle" at bounding box center [753, 333] width 80 height 12
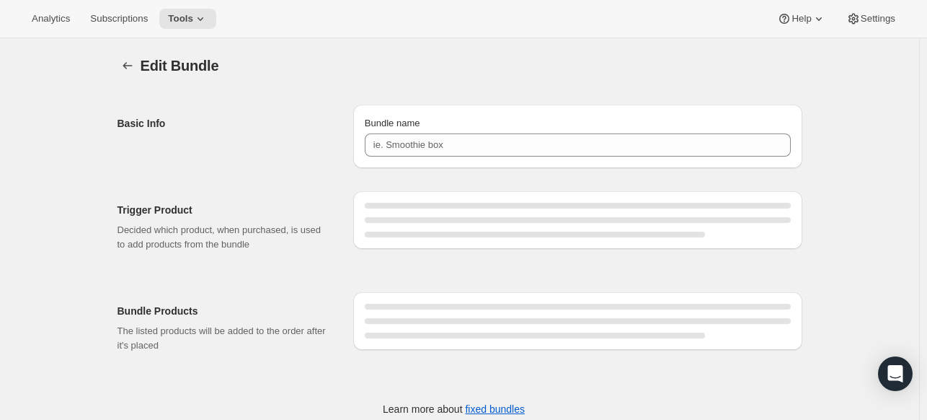
type input "Freedom No Pull Dog Harness XS With Leash"
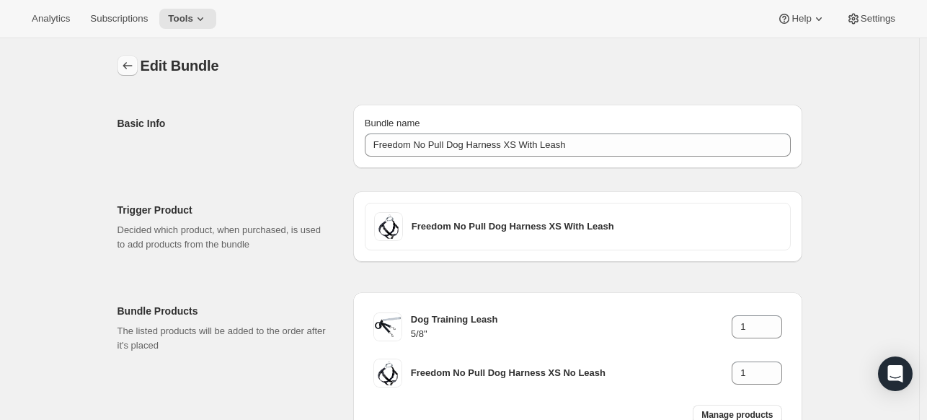
click at [129, 74] on button "Bundles" at bounding box center [128, 66] width 20 height 20
